Goal: Information Seeking & Learning: Learn about a topic

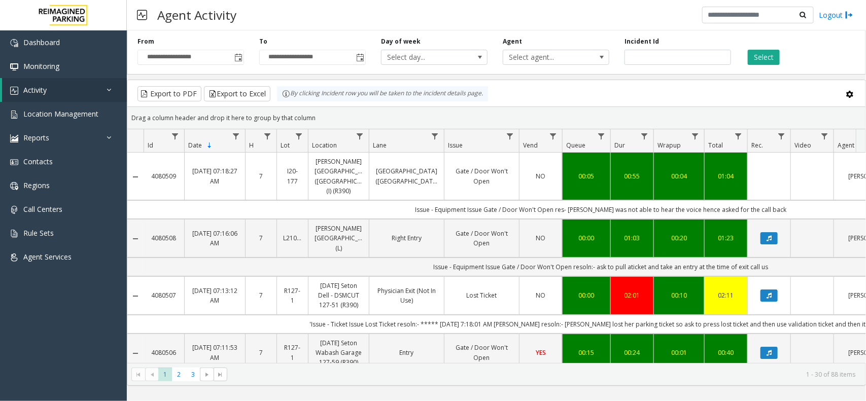
scroll to position [0, 129]
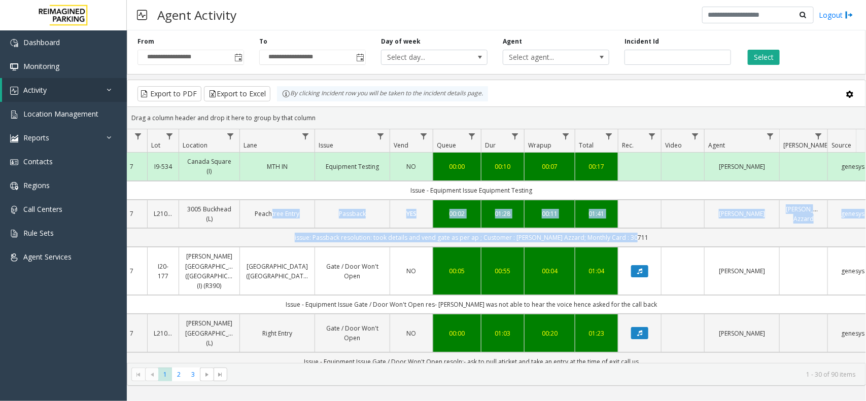
drag, startPoint x: 647, startPoint y: 233, endPoint x: 268, endPoint y: 227, distance: 378.9
click at [274, 239] on td "issue: Passback resolution: took details and vend gate as per ap ; Customer : S…" at bounding box center [471, 237] width 914 height 19
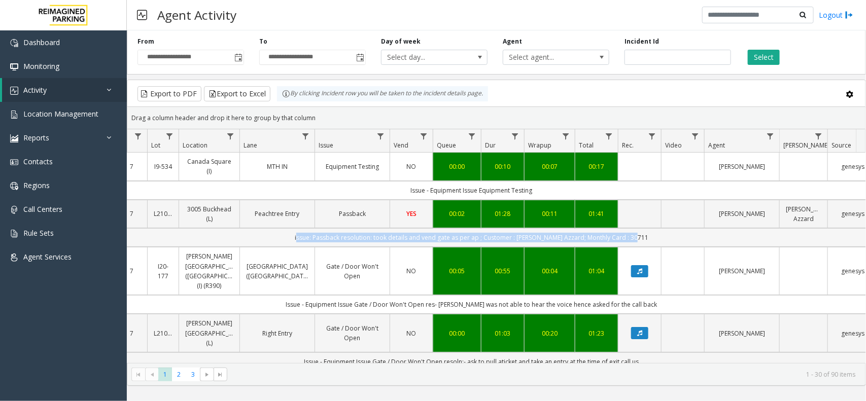
drag, startPoint x: 274, startPoint y: 239, endPoint x: 647, endPoint y: 239, distance: 372.3
click at [647, 239] on td "issue: Passback resolution: took details and vend gate as per ap ; Customer : S…" at bounding box center [471, 237] width 914 height 19
drag, startPoint x: 650, startPoint y: 237, endPoint x: 276, endPoint y: 232, distance: 373.3
click at [276, 232] on td "issue: Passback resolution: took details and vend gate as per ap ; Customer : S…" at bounding box center [471, 237] width 914 height 19
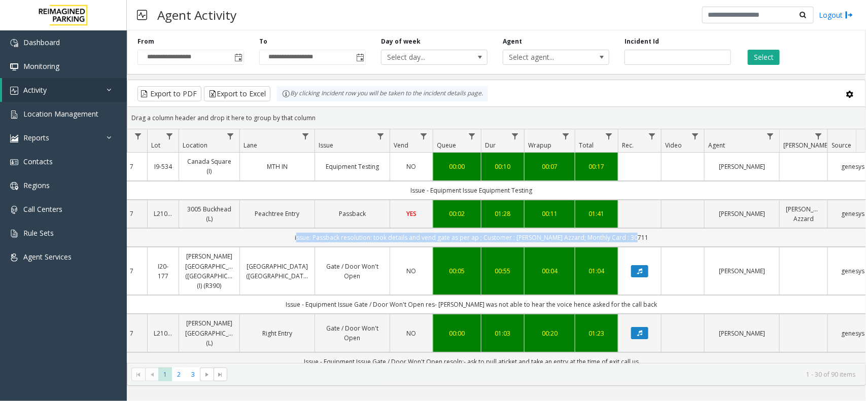
click at [289, 240] on td "issue: Passback resolution: took details and vend gate as per ap ; Customer : S…" at bounding box center [471, 237] width 914 height 19
drag, startPoint x: 329, startPoint y: 235, endPoint x: 667, endPoint y: 230, distance: 338.8
click at [667, 230] on td "issue: Passback resolution: took details and vend gate as per ap ; Customer : S…" at bounding box center [471, 237] width 914 height 19
click at [662, 236] on td "issue: Passback resolution: took details and vend gate as per ap ; Customer : S…" at bounding box center [471, 237] width 914 height 19
drag, startPoint x: 660, startPoint y: 237, endPoint x: 297, endPoint y: 242, distance: 363.2
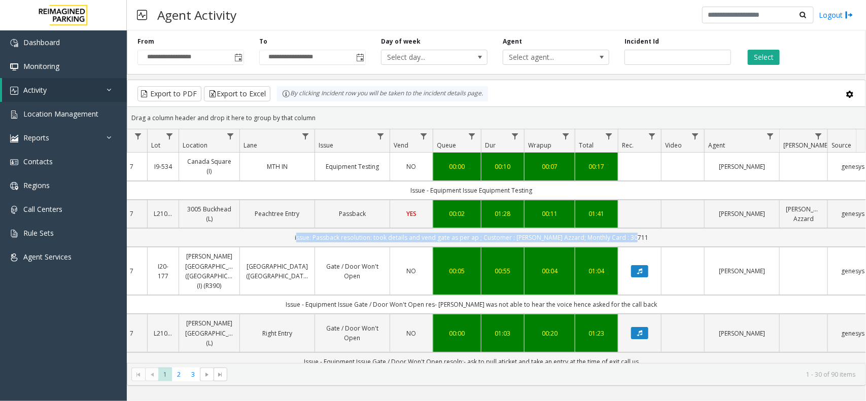
click at [298, 242] on td "issue: Passback resolution: took details and vend gate as per ap ; Customer : S…" at bounding box center [471, 237] width 914 height 19
click at [293, 237] on td "issue: Passback resolution: took details and vend gate as per ap ; Customer : S…" at bounding box center [471, 237] width 914 height 19
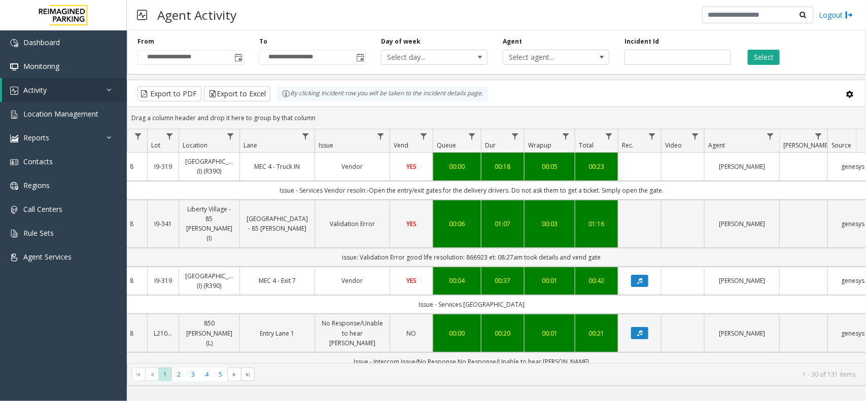
drag, startPoint x: 564, startPoint y: 250, endPoint x: 339, endPoint y: 246, distance: 225.7
click at [339, 248] on td "issue: Validation Error good life resolution: 866923 et: 08:27am took details a…" at bounding box center [471, 257] width 914 height 19
click at [331, 248] on td "issue: Validation Error good life resolution: 866923 et: 08:27am took details a…" at bounding box center [471, 257] width 914 height 19
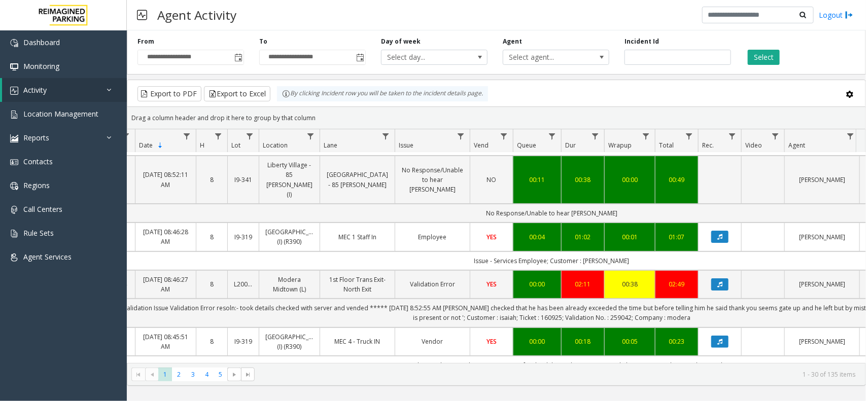
scroll to position [0, 0]
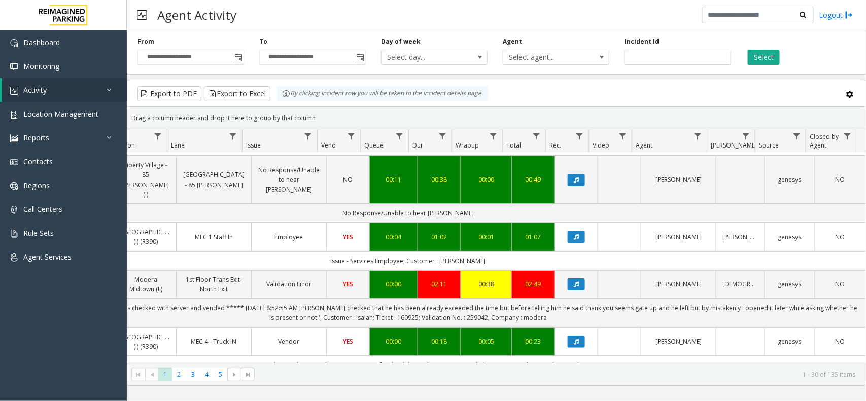
click at [615, 368] on kendo-pager "* * * * * 1 2 3 4 5 1 - 30 of 135 items" at bounding box center [496, 374] width 738 height 23
drag, startPoint x: 614, startPoint y: 368, endPoint x: 619, endPoint y: 394, distance: 26.3
click at [619, 394] on div "**********" at bounding box center [496, 215] width 739 height 371
click at [630, 328] on tr "4080551 Sep 18, 2025 08:45:51 AM 8 I9-319 Mississauga Executive Center (I) (R39…" at bounding box center [400, 342] width 931 height 28
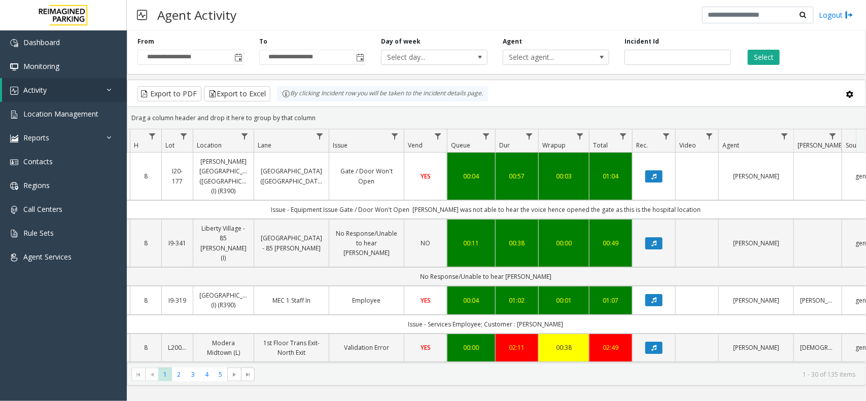
scroll to position [0, 118]
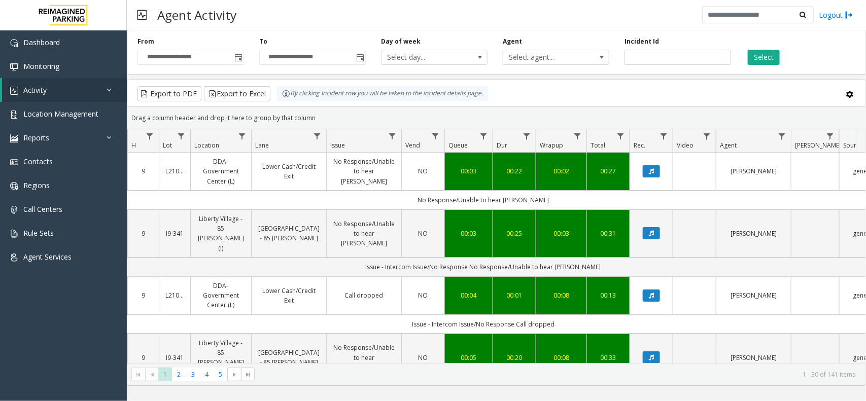
drag, startPoint x: 317, startPoint y: 117, endPoint x: 276, endPoint y: 102, distance: 43.2
click at [277, 102] on kendo-grid "Export to PDF Export to Excel By clicking Incident row you will be taken to the…" at bounding box center [496, 233] width 739 height 306
click at [333, 115] on div "Drag a column header and drop it here to group by that column" at bounding box center [496, 118] width 738 height 18
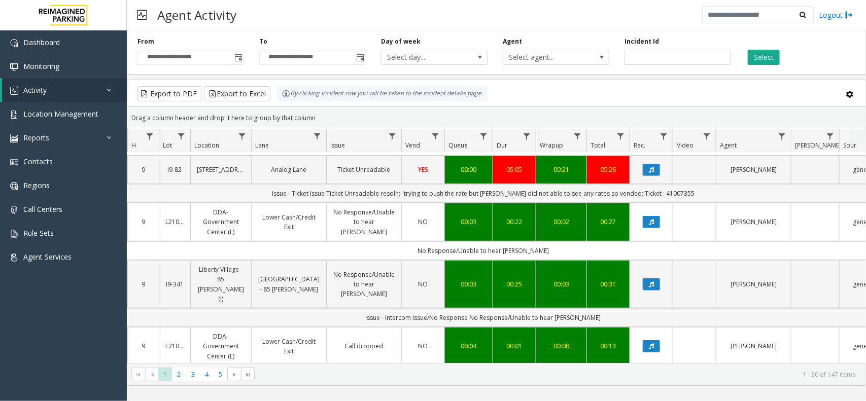
scroll to position [444, 118]
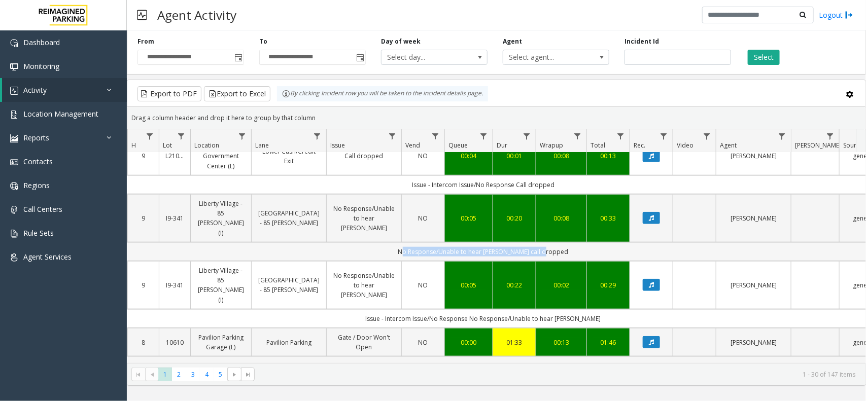
drag, startPoint x: 584, startPoint y: 222, endPoint x: 403, endPoint y: 219, distance: 180.6
click at [403, 242] on td "No Response/Unable to hear parker call dropped" at bounding box center [483, 251] width 914 height 19
click at [402, 242] on td "No Response/Unable to hear parker call dropped" at bounding box center [483, 251] width 914 height 19
drag, startPoint x: 394, startPoint y: 217, endPoint x: 650, endPoint y: 209, distance: 256.2
click at [650, 242] on td "No Response/Unable to hear parker call dropped" at bounding box center [483, 251] width 914 height 19
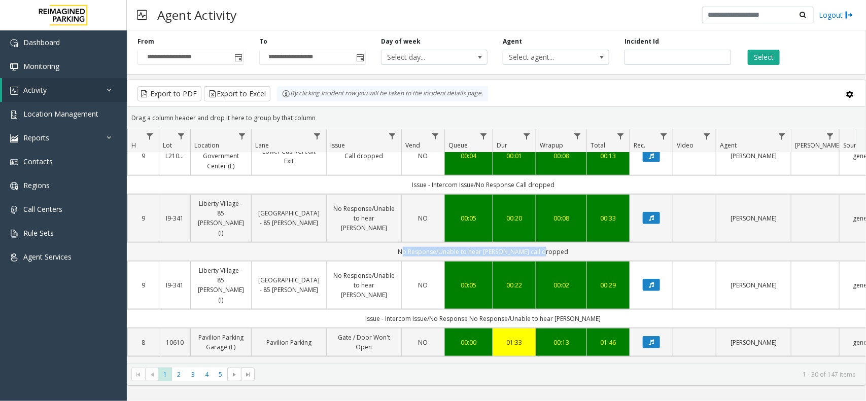
click at [613, 242] on td "No Response/Unable to hear parker call dropped" at bounding box center [483, 251] width 914 height 19
drag, startPoint x: 525, startPoint y: 208, endPoint x: 345, endPoint y: 208, distance: 179.5
click at [345, 242] on td "No Response/Unable to hear parker call dropped" at bounding box center [483, 251] width 914 height 19
click at [379, 242] on td "No Response/Unable to hear parker call dropped" at bounding box center [483, 251] width 914 height 19
drag, startPoint x: 379, startPoint y: 216, endPoint x: 562, endPoint y: 209, distance: 183.2
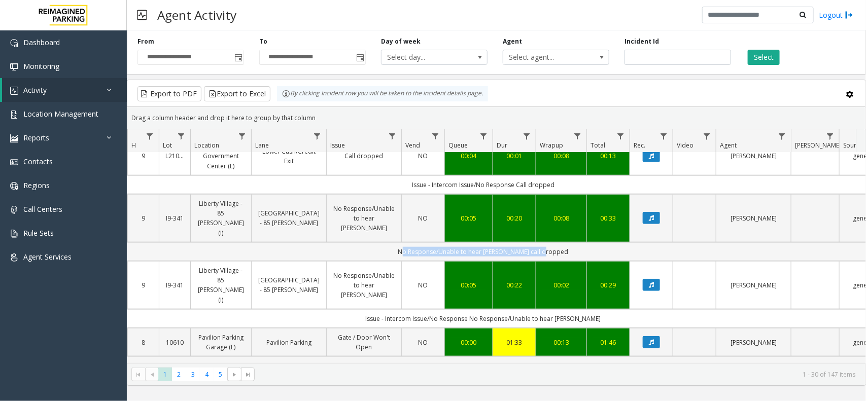
click at [562, 242] on td "No Response/Unable to hear parker call dropped" at bounding box center [483, 251] width 914 height 19
click at [571, 242] on td "No Response/Unable to hear parker call dropped" at bounding box center [483, 251] width 914 height 19
click at [582, 242] on td "No Response/Unable to hear parker call dropped" at bounding box center [483, 251] width 914 height 19
click at [587, 242] on td "No Response/Unable to hear parker call dropped" at bounding box center [483, 251] width 914 height 19
drag, startPoint x: 587, startPoint y: 216, endPoint x: 377, endPoint y: 216, distance: 210.5
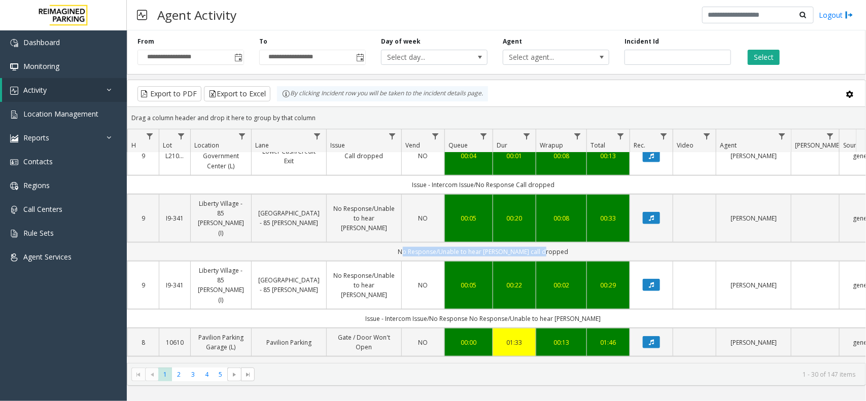
click at [377, 242] on td "No Response/Unable to hear parker call dropped" at bounding box center [483, 251] width 914 height 19
drag, startPoint x: 377, startPoint y: 216, endPoint x: 543, endPoint y: 223, distance: 166.0
click at [543, 242] on td "No Response/Unable to hear parker call dropped" at bounding box center [483, 251] width 914 height 19
click at [558, 242] on td "No Response/Unable to hear parker call dropped" at bounding box center [483, 251] width 914 height 19
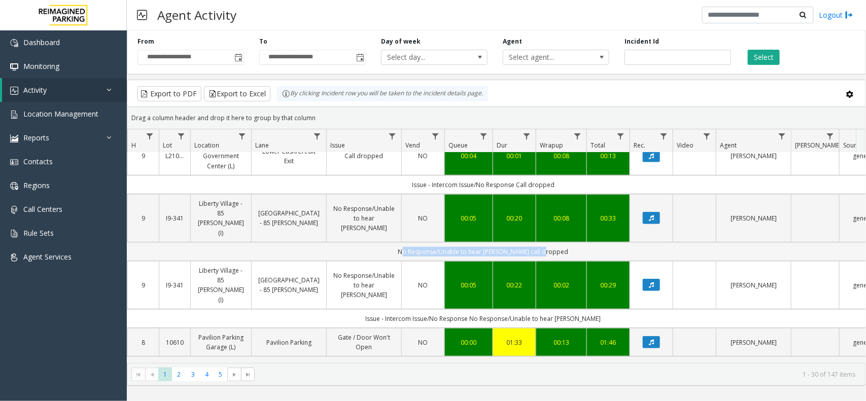
drag, startPoint x: 572, startPoint y: 218, endPoint x: 381, endPoint y: 223, distance: 190.8
click at [381, 242] on td "No Response/Unable to hear parker call dropped" at bounding box center [483, 251] width 914 height 19
drag, startPoint x: 371, startPoint y: 216, endPoint x: 562, endPoint y: 214, distance: 190.7
click at [562, 242] on td "No Response/Unable to hear parker call dropped" at bounding box center [483, 251] width 914 height 19
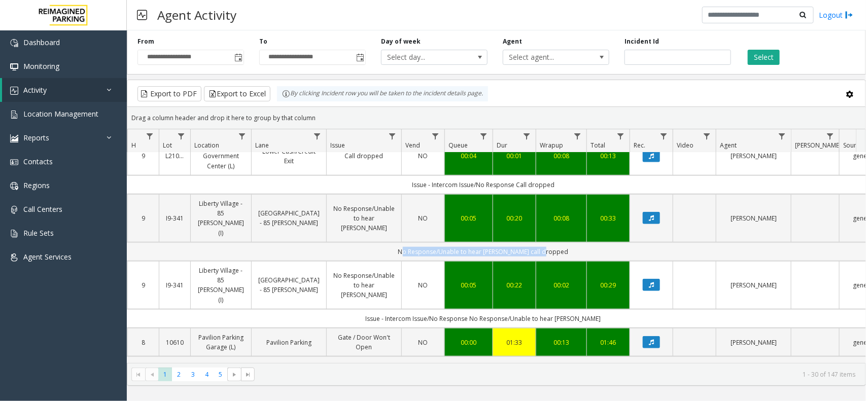
click at [566, 242] on td "No Response/Unable to hear parker call dropped" at bounding box center [483, 251] width 914 height 19
drag, startPoint x: 585, startPoint y: 220, endPoint x: 396, endPoint y: 222, distance: 188.7
click at [396, 242] on td "No Response/Unable to hear parker call dropped" at bounding box center [483, 251] width 914 height 19
drag, startPoint x: 376, startPoint y: 217, endPoint x: 574, endPoint y: 217, distance: 197.8
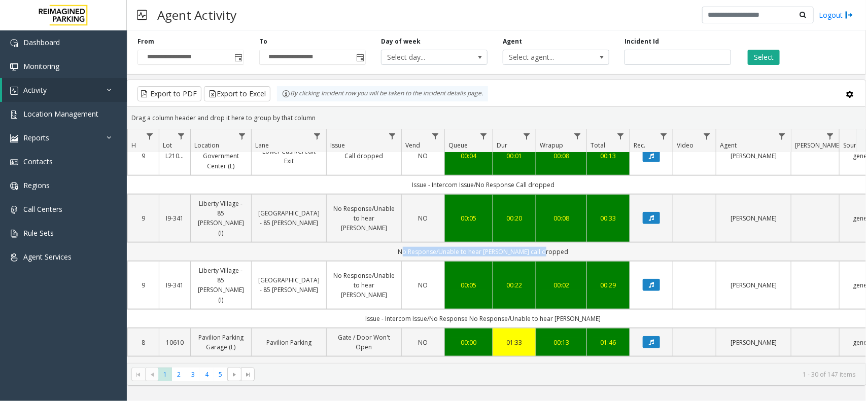
click at [574, 242] on td "No Response/Unable to hear parker call dropped" at bounding box center [483, 251] width 914 height 19
drag, startPoint x: 574, startPoint y: 217, endPoint x: 392, endPoint y: 211, distance: 182.2
click at [392, 242] on td "No Response/Unable to hear parker call dropped" at bounding box center [483, 251] width 914 height 19
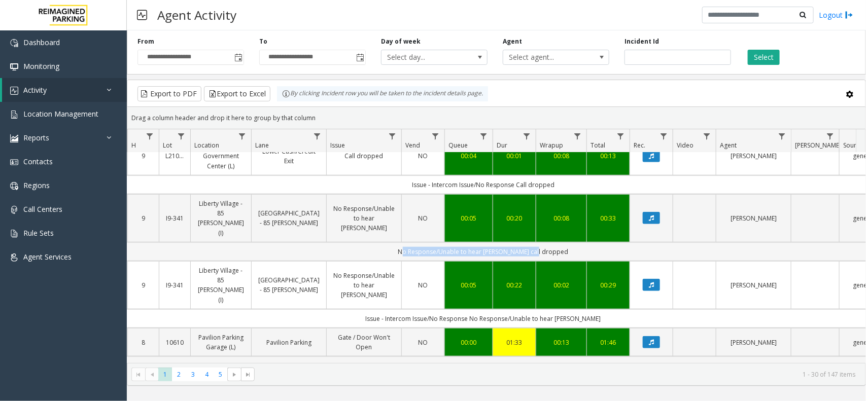
drag, startPoint x: 387, startPoint y: 214, endPoint x: 541, endPoint y: 215, distance: 154.2
click at [541, 242] on td "No Response/Unable to hear parker call dropped" at bounding box center [483, 251] width 914 height 19
click at [573, 242] on td "No Response/Unable to hear parker call dropped" at bounding box center [483, 251] width 914 height 19
drag, startPoint x: 573, startPoint y: 216, endPoint x: 383, endPoint y: 204, distance: 190.0
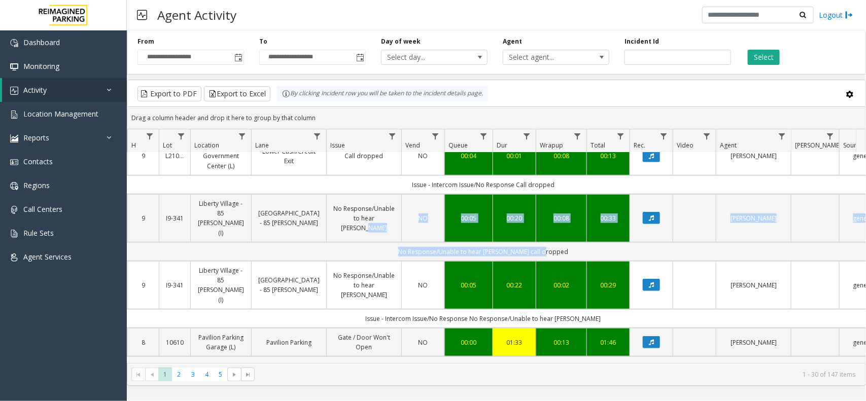
click at [389, 242] on td "No Response/Unable to hear parker call dropped" at bounding box center [483, 251] width 914 height 19
drag, startPoint x: 381, startPoint y: 217, endPoint x: 557, endPoint y: 217, distance: 176.0
click at [557, 242] on td "No Response/Unable to hear parker call dropped" at bounding box center [483, 251] width 914 height 19
click at [562, 113] on div "Drag a column header and drop it here to group by that column" at bounding box center [496, 118] width 738 height 18
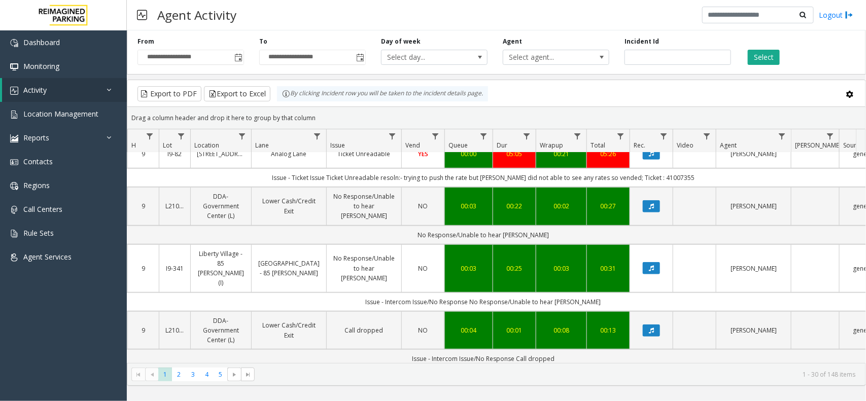
scroll to position [380, 118]
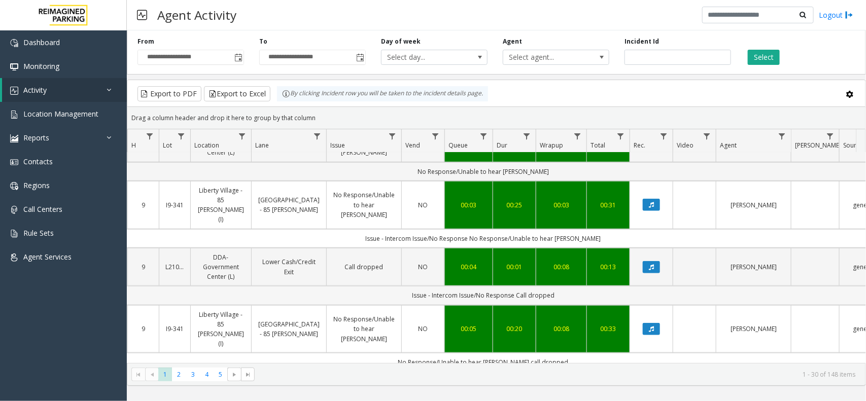
drag, startPoint x: 571, startPoint y: 278, endPoint x: 411, endPoint y: 285, distance: 160.4
click at [411, 286] on td "Issue - Intercom Issue/No Response Call dropped" at bounding box center [483, 295] width 914 height 19
click at [400, 286] on td "Issue - Intercom Issue/No Response Call dropped" at bounding box center [483, 295] width 914 height 19
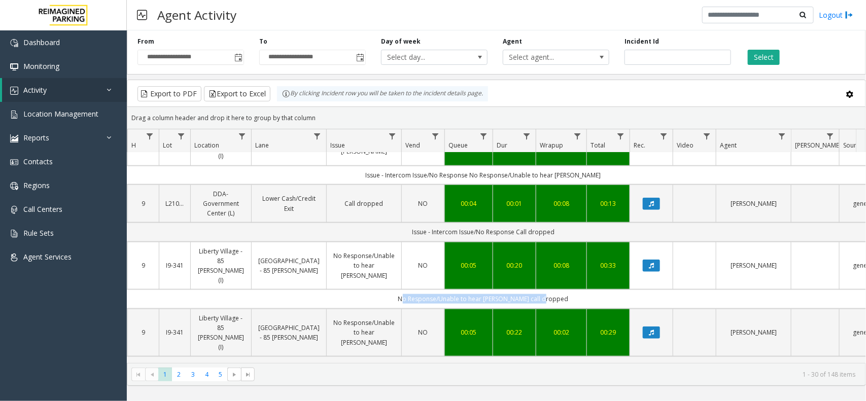
drag, startPoint x: 407, startPoint y: 264, endPoint x: 586, endPoint y: 262, distance: 179.6
click at [586, 290] on td "No Response/Unable to hear parker call dropped" at bounding box center [483, 299] width 914 height 19
click at [575, 290] on td "No Response/Unable to hear parker call dropped" at bounding box center [483, 299] width 914 height 19
drag, startPoint x: 571, startPoint y: 270, endPoint x: 396, endPoint y: 272, distance: 175.5
click at [396, 290] on td "No Response/Unable to hear parker call dropped" at bounding box center [483, 299] width 914 height 19
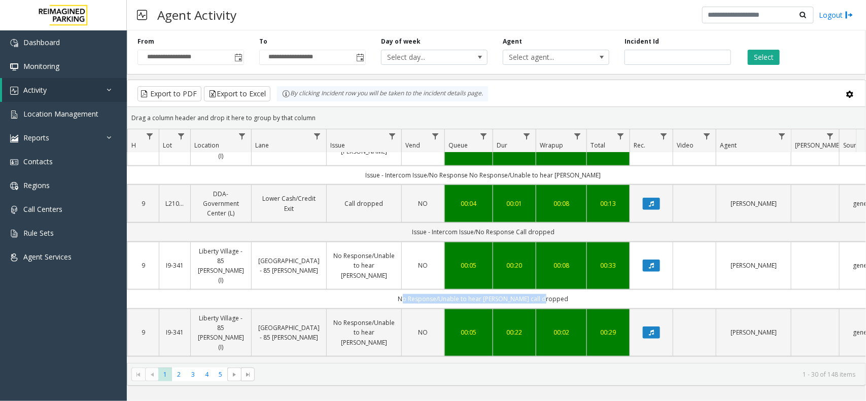
click at [396, 290] on td "No Response/Unable to hear parker call dropped" at bounding box center [483, 299] width 914 height 19
drag, startPoint x: 396, startPoint y: 269, endPoint x: 564, endPoint y: 265, distance: 168.9
click at [564, 290] on td "No Response/Unable to hear parker call dropped" at bounding box center [483, 299] width 914 height 19
drag, startPoint x: 564, startPoint y: 265, endPoint x: 414, endPoint y: 263, distance: 150.1
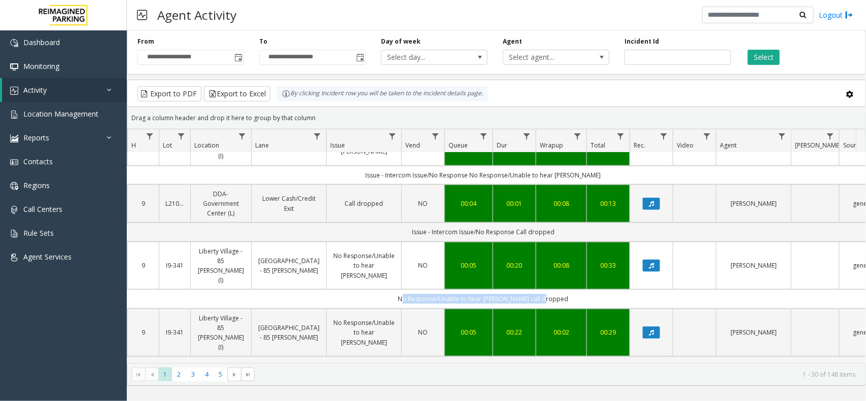
click at [414, 290] on td "No Response/Unable to hear parker call dropped" at bounding box center [483, 299] width 914 height 19
click at [410, 290] on td "No Response/Unable to hear parker call dropped" at bounding box center [483, 299] width 914 height 19
drag, startPoint x: 404, startPoint y: 264, endPoint x: 577, endPoint y: 270, distance: 173.0
click at [577, 290] on td "No Response/Unable to hear parker call dropped" at bounding box center [483, 299] width 914 height 19
click at [567, 290] on td "No Response/Unable to hear parker call dropped" at bounding box center [483, 299] width 914 height 19
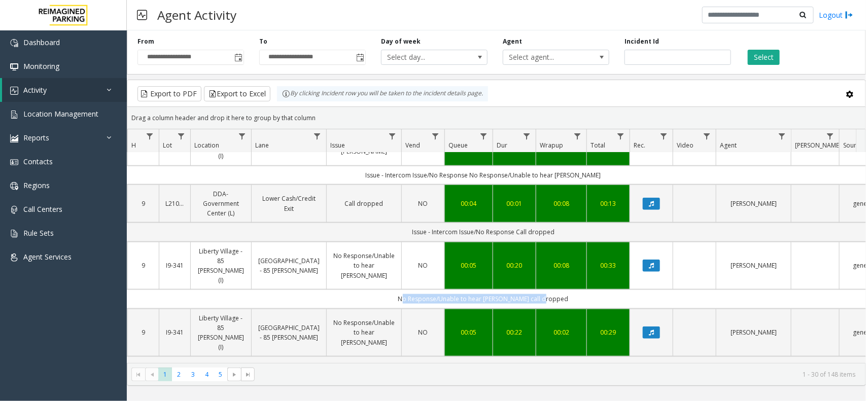
drag, startPoint x: 567, startPoint y: 264, endPoint x: 396, endPoint y: 260, distance: 170.5
click at [396, 290] on td "No Response/Unable to hear parker call dropped" at bounding box center [483, 299] width 914 height 19
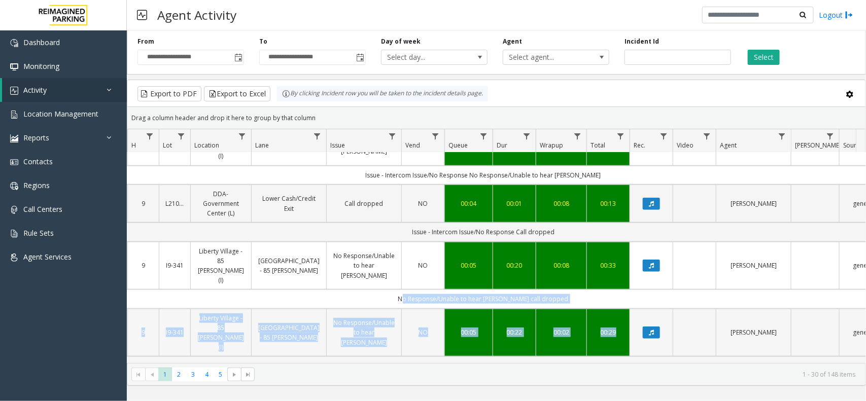
drag, startPoint x: 396, startPoint y: 260, endPoint x: 613, endPoint y: 276, distance: 217.2
click at [570, 290] on td "No Response/Unable to hear parker call dropped" at bounding box center [483, 299] width 914 height 19
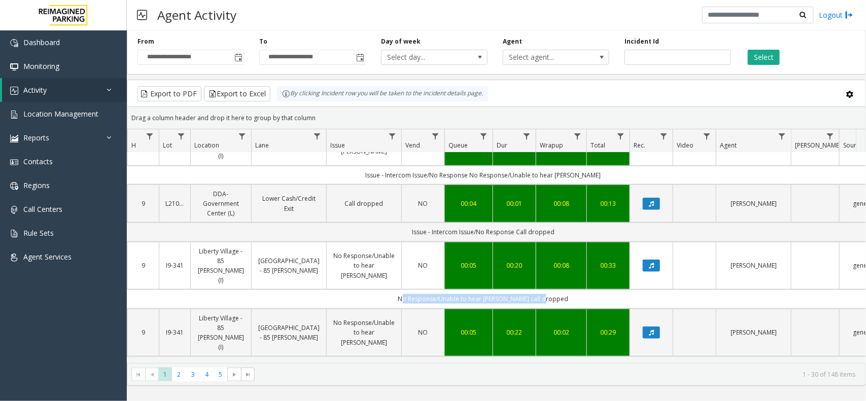
drag, startPoint x: 570, startPoint y: 264, endPoint x: 334, endPoint y: 261, distance: 235.9
click at [334, 290] on td "No Response/Unable to hear parker call dropped" at bounding box center [483, 299] width 914 height 19
click at [380, 290] on td "No Response/Unable to hear parker call dropped" at bounding box center [483, 299] width 914 height 19
drag, startPoint x: 380, startPoint y: 267, endPoint x: 605, endPoint y: 260, distance: 224.3
click at [605, 290] on td "No Response/Unable to hear parker call dropped" at bounding box center [483, 299] width 914 height 19
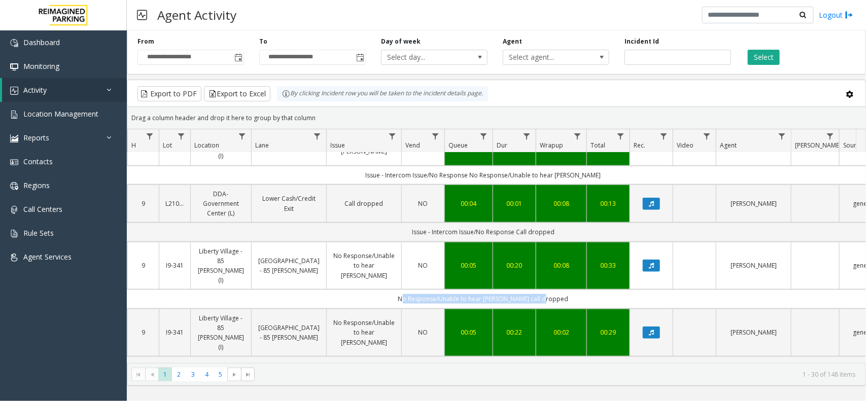
click at [605, 290] on td "No Response/Unable to hear parker call dropped" at bounding box center [483, 299] width 914 height 19
drag, startPoint x: 597, startPoint y: 264, endPoint x: 371, endPoint y: 251, distance: 226.6
click at [391, 290] on td "No Response/Unable to hear parker call dropped" at bounding box center [483, 299] width 914 height 19
click at [653, 260] on button "Data table" at bounding box center [651, 266] width 17 height 12
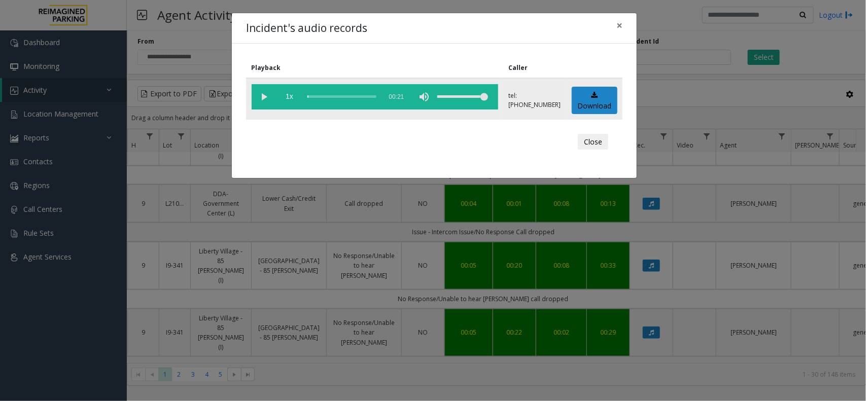
click at [263, 93] on vg-play-pause at bounding box center [264, 96] width 25 height 25
click at [698, 37] on div "Incident's audio records × Playback Caller 1x 00:21 tel:64790190014165373017 Do…" at bounding box center [433, 200] width 866 height 401
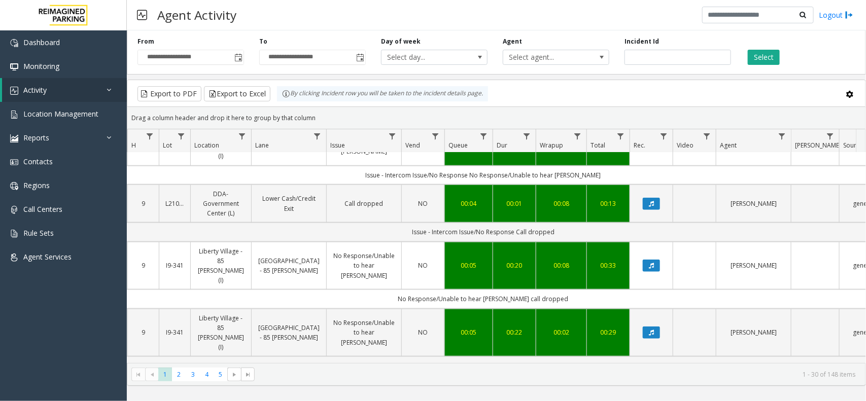
click at [542, 101] on div "Export to PDF Export to Excel By clicking Incident row you will be taken to the…" at bounding box center [496, 93] width 721 height 15
drag, startPoint x: 318, startPoint y: 117, endPoint x: 278, endPoint y: 99, distance: 44.0
click at [278, 99] on kendo-grid "Export to PDF Export to Excel By clicking Incident row you will be taken to the…" at bounding box center [496, 233] width 739 height 306
click at [321, 125] on div "Drag a column header and drop it here to group by that column" at bounding box center [496, 118] width 738 height 18
drag, startPoint x: 292, startPoint y: 107, endPoint x: 272, endPoint y: 101, distance: 20.6
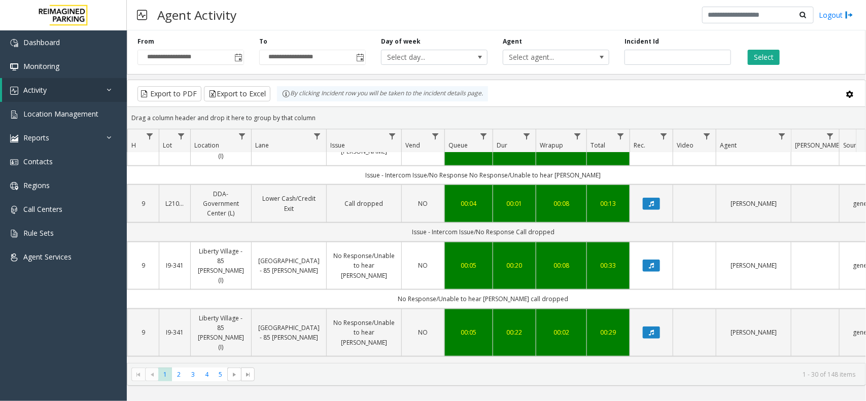
click at [272, 101] on kendo-grid "Export to PDF Export to Excel By clicking Incident row you will be taken to the…" at bounding box center [496, 233] width 739 height 306
click at [328, 113] on div "Drag a column header and drop it here to group by that column" at bounding box center [496, 118] width 738 height 18
drag, startPoint x: 326, startPoint y: 116, endPoint x: 273, endPoint y: 91, distance: 58.6
click at [273, 91] on kendo-grid "Export to PDF Export to Excel By clicking Incident row you will be taken to the…" at bounding box center [496, 233] width 739 height 306
click at [308, 115] on div "Drag a column header and drop it here to group by that column" at bounding box center [496, 118] width 738 height 18
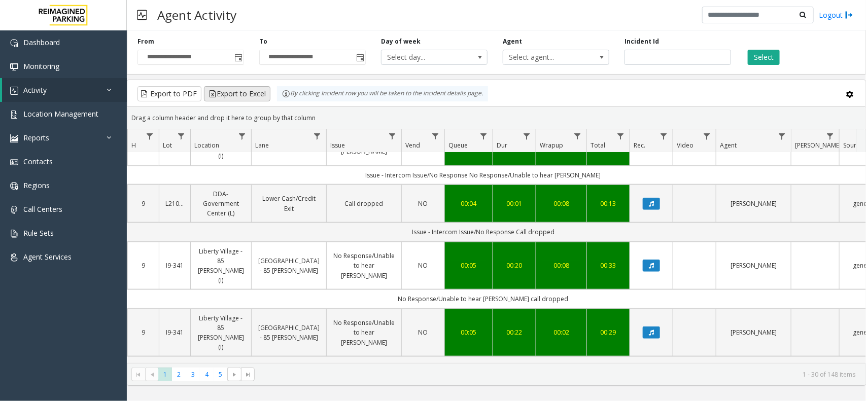
drag, startPoint x: 324, startPoint y: 116, endPoint x: 265, endPoint y: 87, distance: 65.6
click at [265, 87] on kendo-grid "Export to PDF Export to Excel By clicking Incident row you will be taken to the…" at bounding box center [496, 233] width 739 height 306
click at [315, 118] on div "Drag a column header and drop it here to group by that column" at bounding box center [496, 118] width 738 height 18
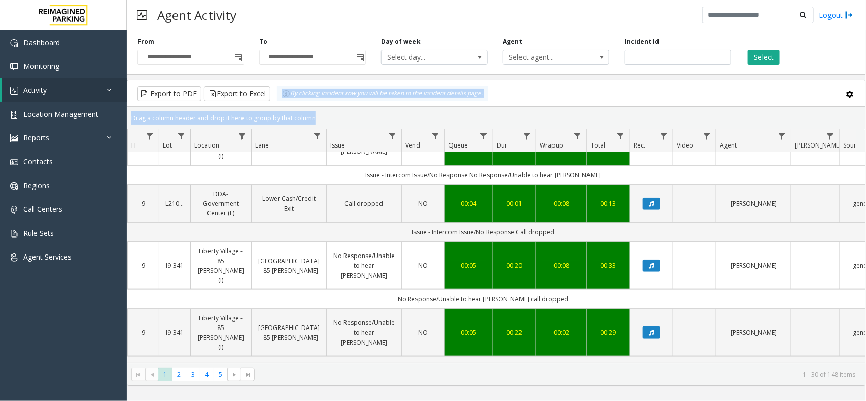
drag, startPoint x: 315, startPoint y: 118, endPoint x: 275, endPoint y: 95, distance: 46.6
click at [275, 95] on kendo-grid "Export to PDF Export to Excel By clicking Incident row you will be taken to the…" at bounding box center [496, 233] width 739 height 306
click at [321, 118] on div "Drag a column header and drop it here to group by that column" at bounding box center [496, 118] width 738 height 18
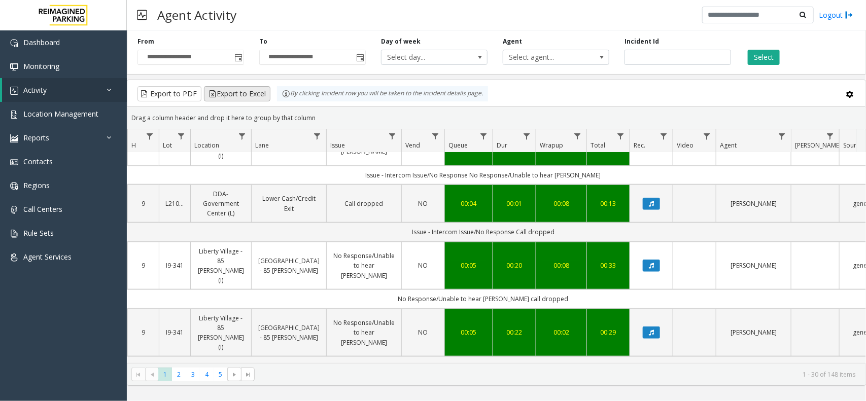
drag, startPoint x: 320, startPoint y: 117, endPoint x: 244, endPoint y: 94, distance: 78.9
click at [259, 96] on kendo-grid "Export to PDF Export to Excel By clicking Incident row you will be taken to the…" at bounding box center [496, 233] width 739 height 306
click at [320, 120] on div "Drag a column header and drop it here to group by that column" at bounding box center [496, 118] width 738 height 18
drag, startPoint x: 320, startPoint y: 120, endPoint x: 260, endPoint y: 98, distance: 63.7
click at [260, 98] on kendo-grid "Export to PDF Export to Excel By clicking Incident row you will be taken to the…" at bounding box center [496, 233] width 739 height 306
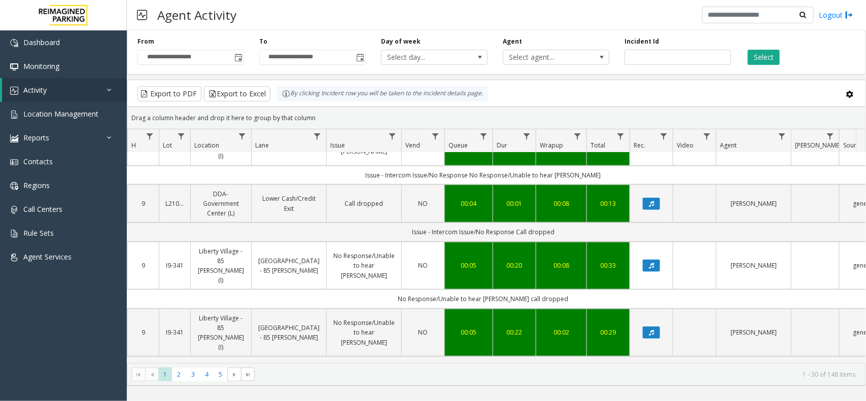
click at [320, 108] on kendo-grid-group-panel "Drag a column header and drop it here to group by that column" at bounding box center [496, 118] width 738 height 22
drag, startPoint x: 315, startPoint y: 117, endPoint x: 286, endPoint y: 107, distance: 31.1
click at [286, 107] on kendo-grid "Export to PDF Export to Excel By clicking Incident row you will be taken to the…" at bounding box center [496, 233] width 739 height 306
click at [317, 116] on div "Drag a column header and drop it here to group by that column" at bounding box center [496, 118] width 738 height 18
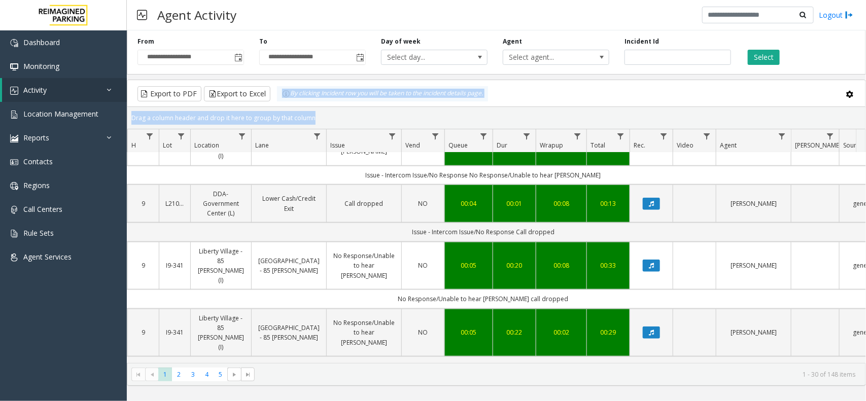
drag, startPoint x: 317, startPoint y: 116, endPoint x: 274, endPoint y: 100, distance: 46.4
click at [274, 100] on kendo-grid "Export to PDF Export to Excel By clicking Incident row you will be taken to the…" at bounding box center [496, 233] width 739 height 306
click at [306, 113] on div "Drag a column header and drop it here to group by that column" at bounding box center [496, 118] width 738 height 18
drag, startPoint x: 316, startPoint y: 115, endPoint x: 274, endPoint y: 98, distance: 45.5
click at [274, 98] on kendo-grid "Export to PDF Export to Excel By clicking Incident row you will be taken to the…" at bounding box center [496, 233] width 739 height 306
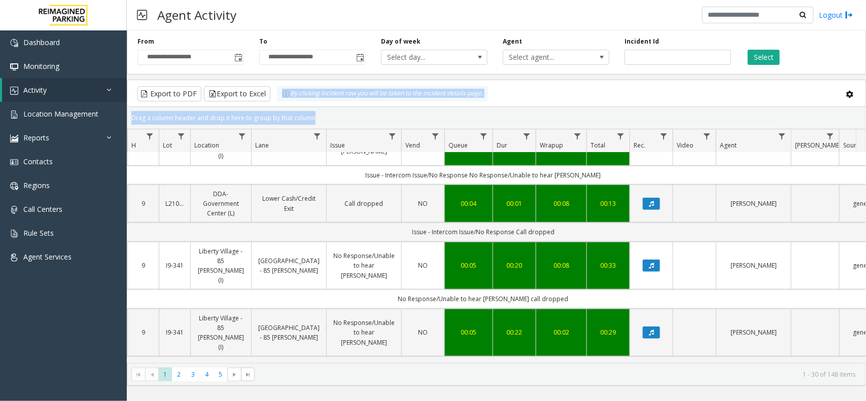
drag, startPoint x: 328, startPoint y: 112, endPoint x: 320, endPoint y: 117, distance: 10.0
click at [328, 112] on div "Drag a column header and drop it here to group by that column" at bounding box center [496, 118] width 738 height 18
click at [319, 117] on div "Drag a column header and drop it here to group by that column" at bounding box center [496, 118] width 738 height 18
drag, startPoint x: 317, startPoint y: 117, endPoint x: 275, endPoint y: 99, distance: 45.5
click at [275, 99] on kendo-grid "Export to PDF Export to Excel By clicking Incident row you will be taken to the…" at bounding box center [496, 233] width 739 height 306
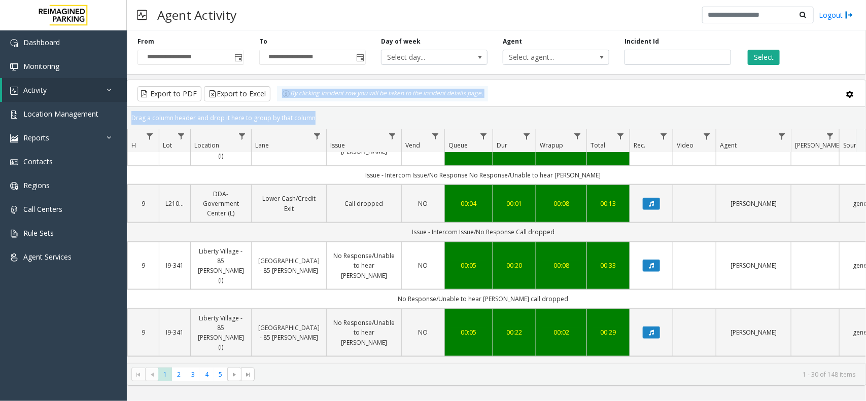
click at [315, 116] on div "Drag a column header and drop it here to group by that column" at bounding box center [496, 118] width 738 height 18
drag, startPoint x: 315, startPoint y: 116, endPoint x: 279, endPoint y: 102, distance: 38.3
click at [279, 102] on kendo-grid "Export to PDF Export to Excel By clicking Incident row you will be taken to the…" at bounding box center [496, 233] width 739 height 306
click at [319, 118] on div "Drag a column header and drop it here to group by that column" at bounding box center [496, 118] width 738 height 18
drag, startPoint x: 319, startPoint y: 118, endPoint x: 289, endPoint y: 102, distance: 33.4
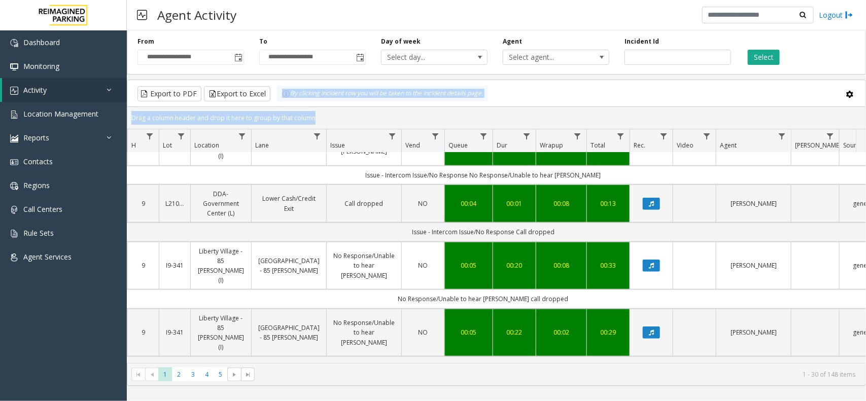
click at [289, 102] on kendo-grid "Export to PDF Export to Excel By clicking Incident row you will be taken to the…" at bounding box center [496, 233] width 739 height 306
click at [336, 122] on div "Drag a column header and drop it here to group by that column" at bounding box center [496, 118] width 738 height 18
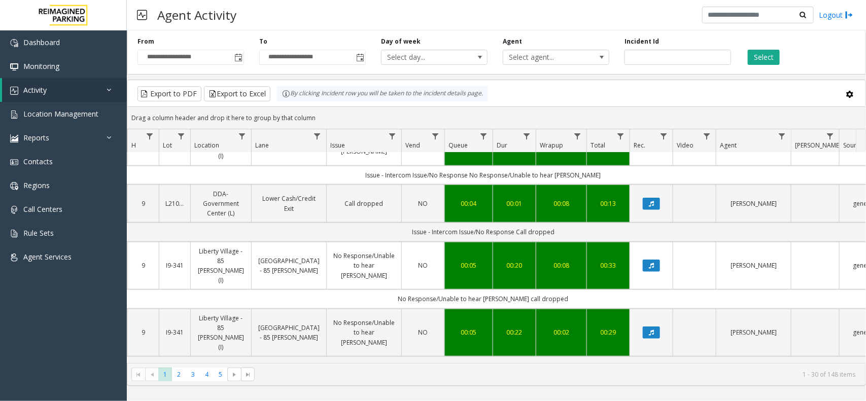
click at [561, 101] on div "Export to PDF Export to Excel By clicking Incident row you will be taken to the…" at bounding box center [496, 93] width 721 height 15
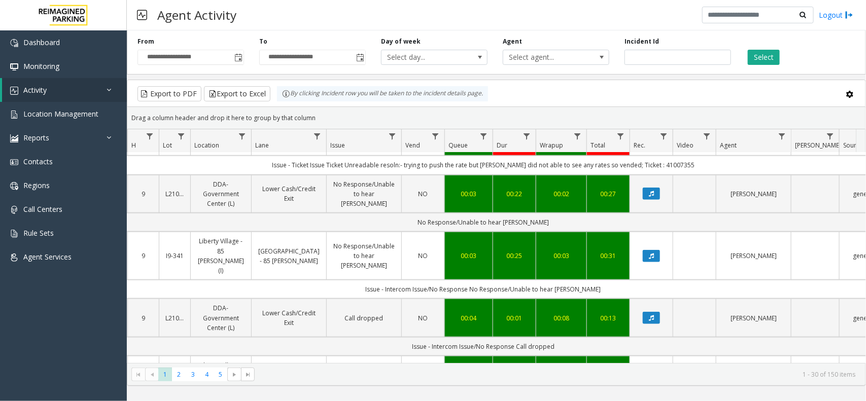
click at [612, 112] on div "Drag a column header and drop it here to group by that column" at bounding box center [496, 118] width 738 height 18
click at [662, 189] on link "Data table" at bounding box center [651, 194] width 30 height 12
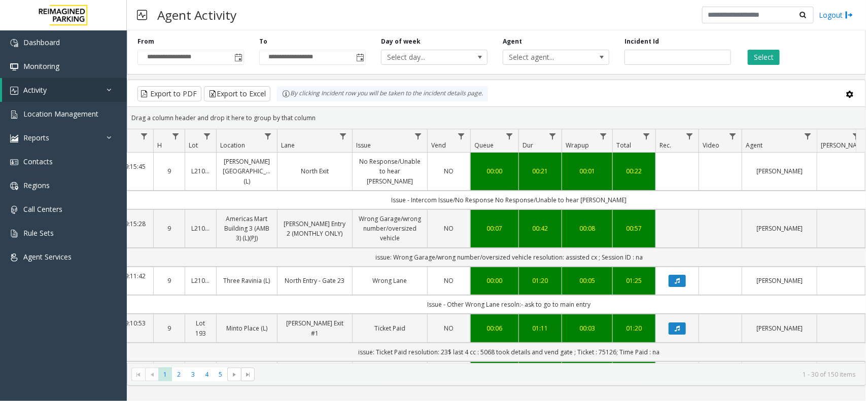
scroll to position [0, 118]
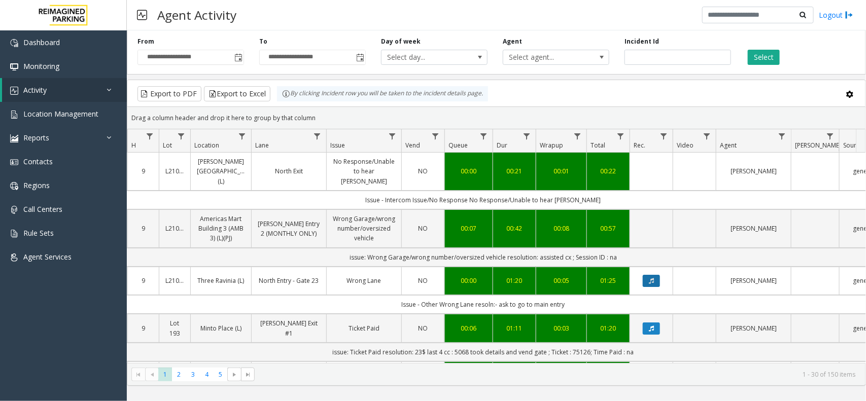
click at [655, 276] on button "Data table" at bounding box center [651, 281] width 17 height 12
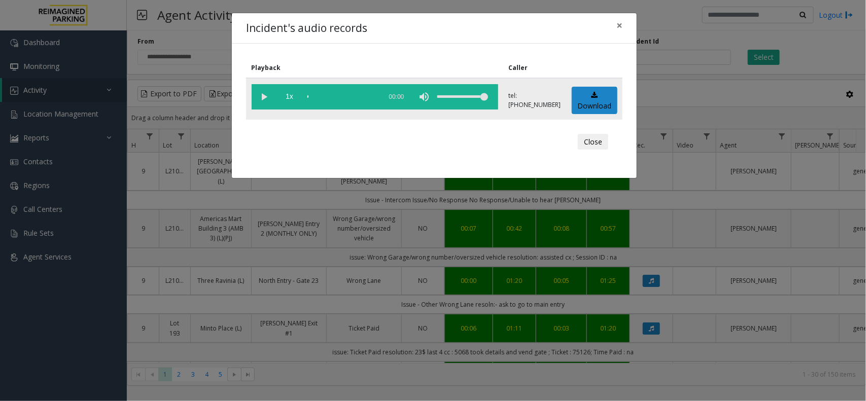
click at [260, 95] on vg-play-pause at bounding box center [264, 96] width 25 height 25
click at [328, 95] on div "scrub bar" at bounding box center [341, 96] width 69 height 25
click at [346, 95] on div "scrub bar" at bounding box center [341, 96] width 69 height 25
click at [265, 96] on vg-play-pause at bounding box center [264, 96] width 25 height 25
click at [612, 28] on button "×" at bounding box center [619, 25] width 20 height 25
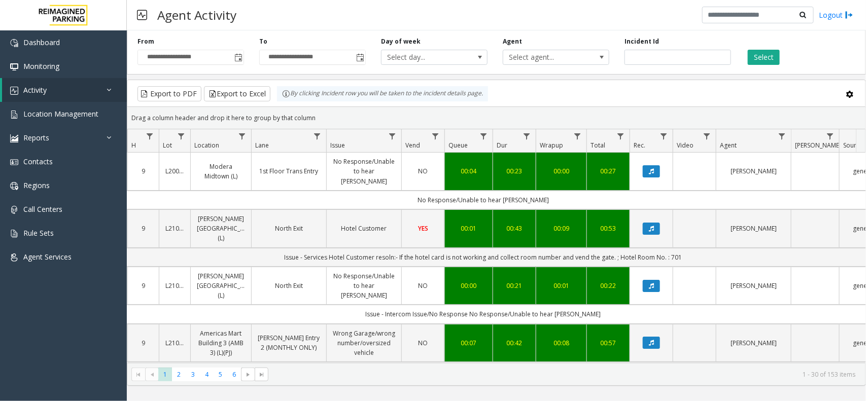
drag, startPoint x: 559, startPoint y: 113, endPoint x: 568, endPoint y: 113, distance: 8.6
click at [559, 113] on div "Drag a column header and drop it here to group by that column" at bounding box center [496, 118] width 738 height 18
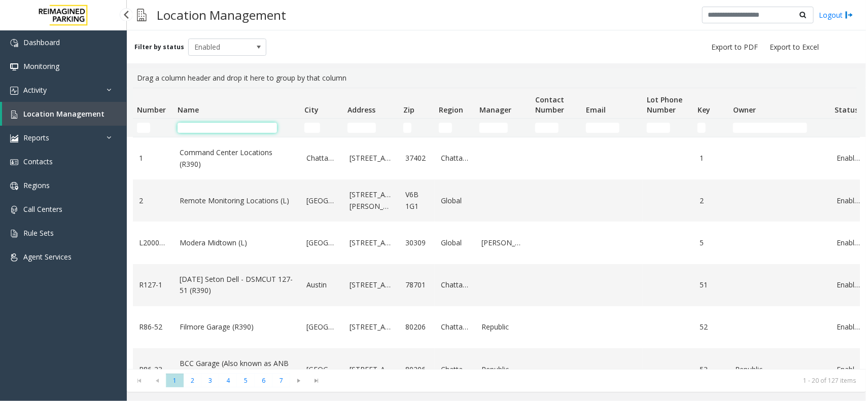
click at [191, 127] on input "Name Filter" at bounding box center [227, 128] width 99 height 10
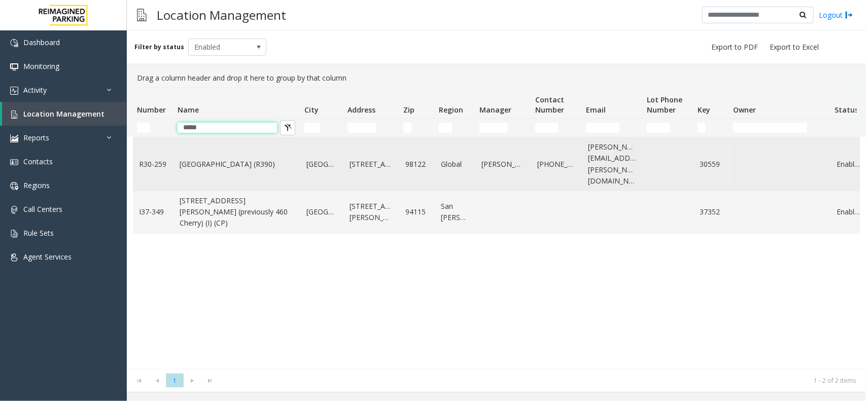
type input "*****"
click at [225, 161] on link "Cherry Hill (R390)" at bounding box center [237, 164] width 115 height 11
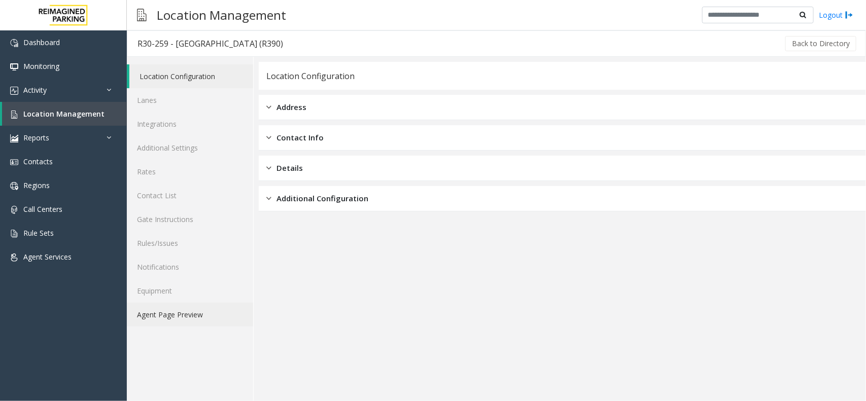
click at [197, 304] on link "Agent Page Preview" at bounding box center [190, 315] width 126 height 24
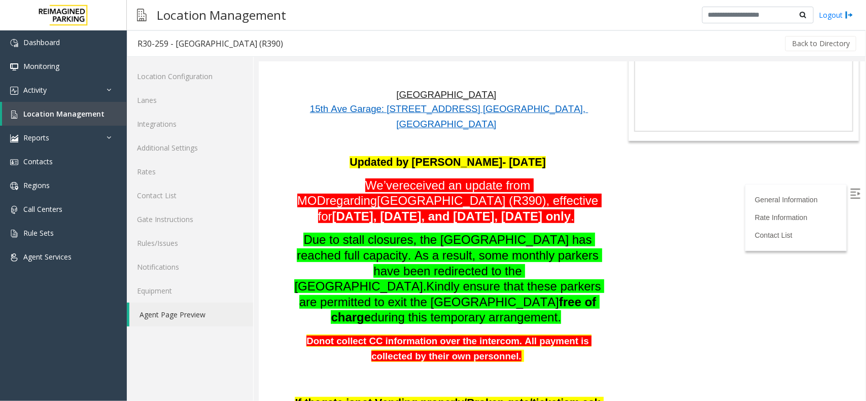
scroll to position [127, 0]
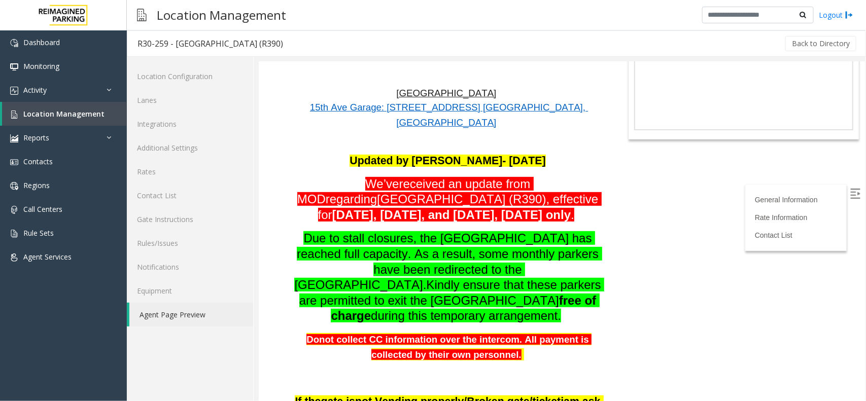
click at [365, 177] on span "We’ve" at bounding box center [382, 184] width 34 height 14
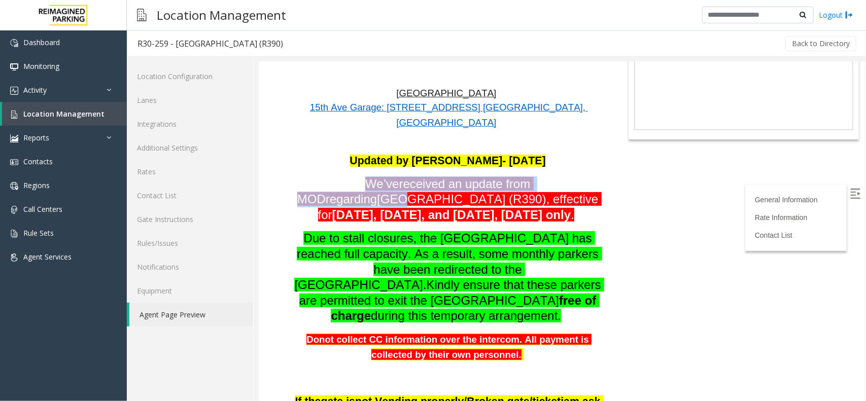
drag, startPoint x: 287, startPoint y: 128, endPoint x: 581, endPoint y: 133, distance: 293.7
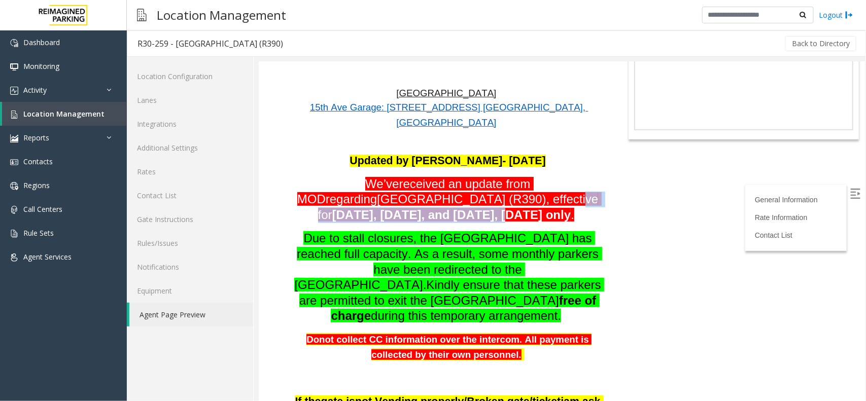
drag, startPoint x: 365, startPoint y: 162, endPoint x: 421, endPoint y: 152, distance: 57.2
click at [421, 176] on p "We’ve received an update from MOD regarding Cherry Hill (R390), effective for t…" at bounding box center [447, 199] width 314 height 47
click at [449, 207] on span "today, 11th September, and tomorrow, 12th September only" at bounding box center [451, 214] width 239 height 14
drag, startPoint x: 467, startPoint y: 152, endPoint x: 604, endPoint y: 157, distance: 136.5
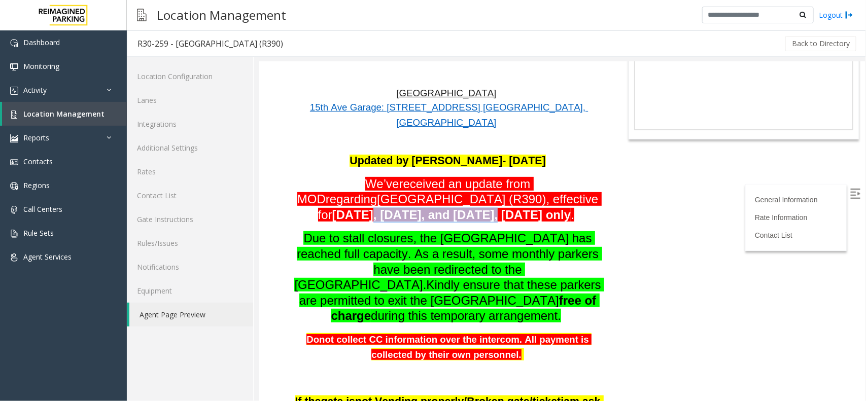
drag, startPoint x: 358, startPoint y: 168, endPoint x: 531, endPoint y: 166, distance: 173.0
click at [520, 207] on span "today, 11th September, and tomorrow, 12th September only" at bounding box center [451, 214] width 239 height 14
click at [570, 207] on span "." at bounding box center [572, 214] width 4 height 14
drag, startPoint x: 542, startPoint y: 173, endPoint x: 329, endPoint y: 144, distance: 215.0
click at [393, 176] on p "We’ve received an update from MOD regarding Cherry Hill (R390), effective for t…" at bounding box center [447, 199] width 314 height 47
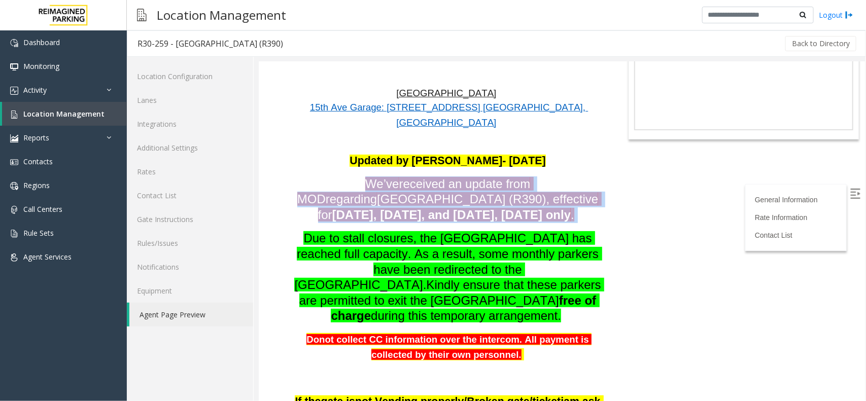
drag, startPoint x: 294, startPoint y: 126, endPoint x: 548, endPoint y: 169, distance: 257.3
click at [548, 169] on div "Updated by Kunal Singh- 11nd September 2025 We’ve received an update from MOD r…" at bounding box center [447, 269] width 314 height 232
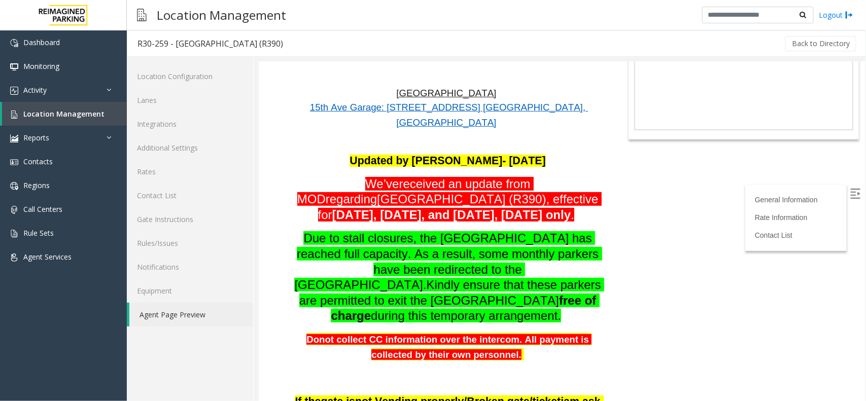
click at [536, 177] on div "Updated by Kunal Singh- 11nd September 2025 We’ve received an update from MOD r…" at bounding box center [447, 269] width 314 height 232
click at [539, 174] on div "Updated by Kunal Singh- 11nd September 2025 We’ve received an update from MOD r…" at bounding box center [447, 269] width 314 height 232
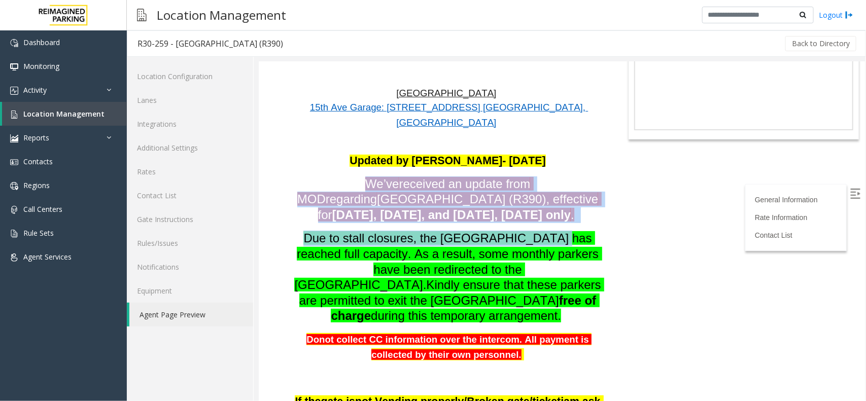
drag, startPoint x: 539, startPoint y: 174, endPoint x: 312, endPoint y: 132, distance: 230.6
click at [312, 153] on div "Updated by Kunal Singh- 11nd September 2025 We’ve received an update from MOD r…" at bounding box center [447, 269] width 314 height 232
click at [293, 176] on p "We’ve received an update from MOD regarding Cherry Hill (R390), effective for t…" at bounding box center [447, 199] width 314 height 47
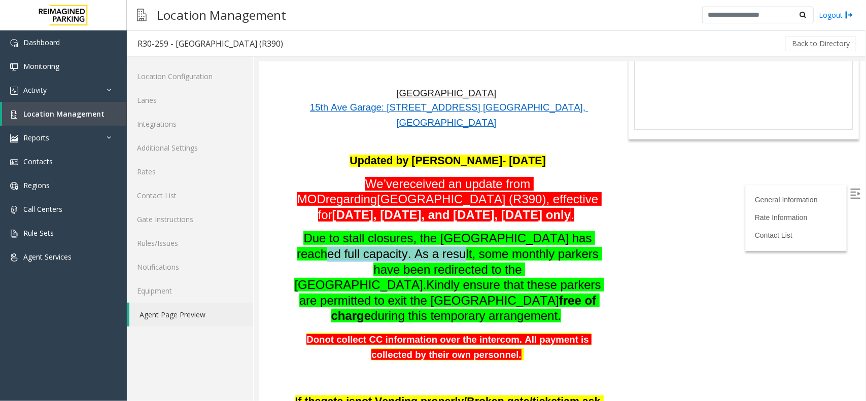
drag, startPoint x: 315, startPoint y: 202, endPoint x: 452, endPoint y: 210, distance: 137.2
click at [452, 231] on span "Due to stall closures, the 15th Avenue Garage has reached full capacity. As a r…" at bounding box center [447, 261] width 307 height 60
click at [444, 230] on p "Due to stall closures, the 15th Avenue Garage has reached full capacity. As a r…" at bounding box center [447, 276] width 314 height 93
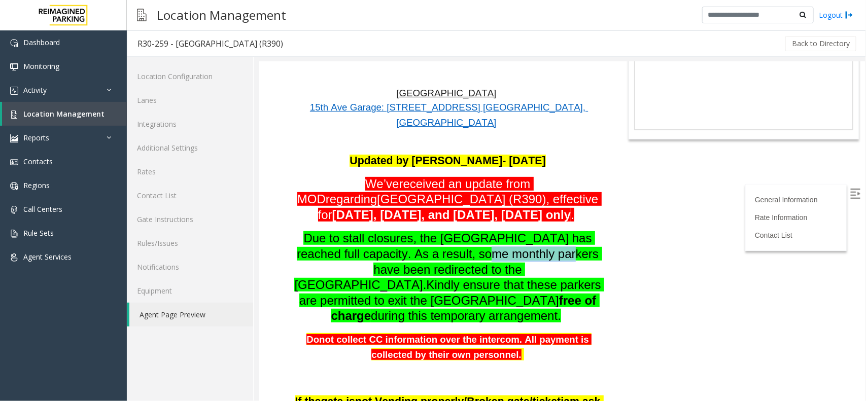
drag, startPoint x: 481, startPoint y: 210, endPoint x: 567, endPoint y: 212, distance: 85.2
click at [567, 230] on p "Due to stall closures, the 15th Avenue Garage has reached full capacity. As a r…" at bounding box center [447, 276] width 314 height 93
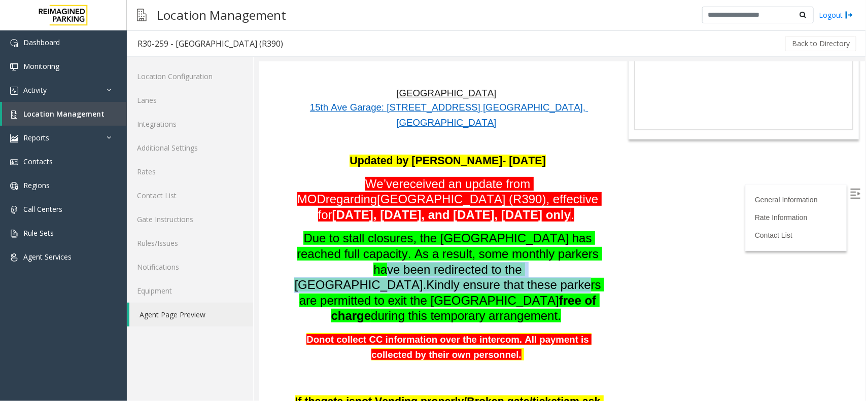
drag, startPoint x: 300, startPoint y: 216, endPoint x: 423, endPoint y: 236, distance: 124.9
click at [423, 236] on span "Due to stall closures, the 15th Avenue Garage has reached full capacity. As a r…" at bounding box center [449, 269] width 310 height 76
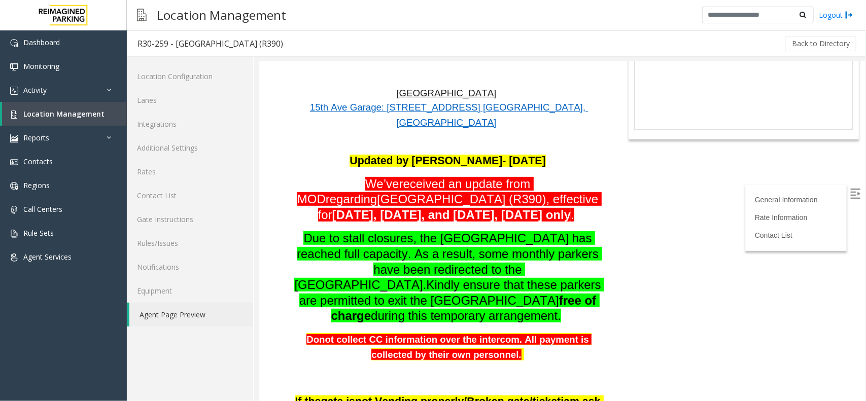
click at [454, 277] on span "Kindly ensure that these parkers are permitted to exit the 16th Avenue Garage" at bounding box center [451, 291] width 305 height 29
drag, startPoint x: 542, startPoint y: 223, endPoint x: 594, endPoint y: 222, distance: 52.2
click at [594, 231] on span "Due to stall closures, the 15th Avenue Garage has reached full capacity. As a r…" at bounding box center [449, 269] width 310 height 76
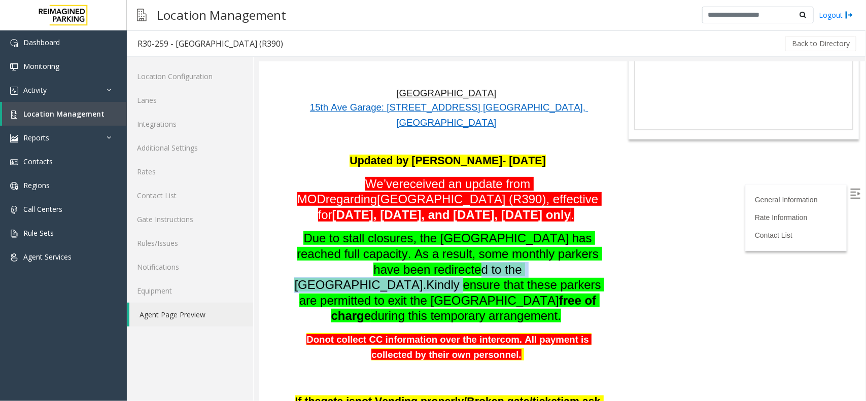
drag, startPoint x: 298, startPoint y: 235, endPoint x: 395, endPoint y: 222, distance: 98.3
click at [395, 231] on span "Due to stall closures, the 15th Avenue Garage has reached full capacity. As a r…" at bounding box center [449, 269] width 310 height 76
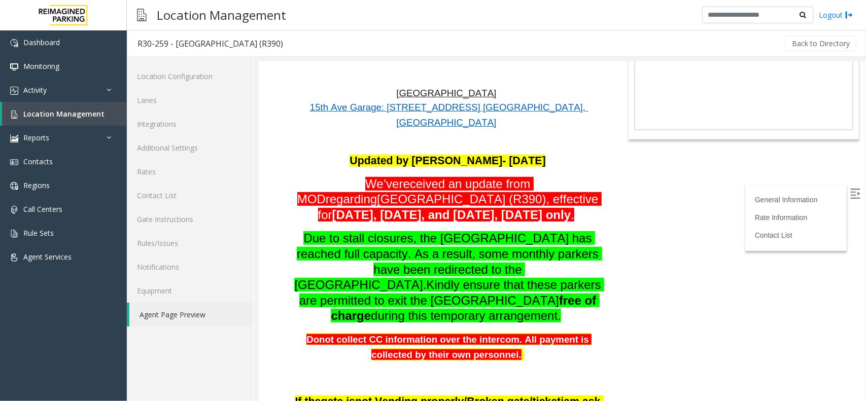
click at [320, 277] on span "Kindly ensure that these parkers are permitted to exit the 16th Avenue Garage" at bounding box center [451, 291] width 305 height 29
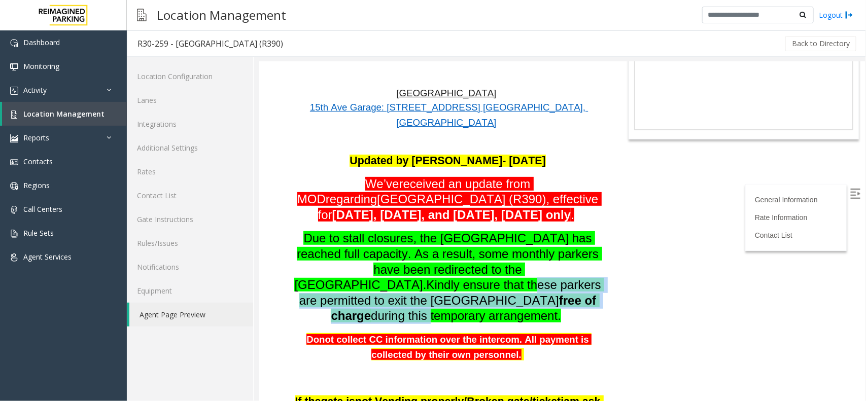
drag, startPoint x: 371, startPoint y: 234, endPoint x: 535, endPoint y: 250, distance: 164.0
click at [532, 255] on p "Due to stall closures, the 15th Avenue Garage has reached full capacity. As a r…" at bounding box center [447, 276] width 314 height 93
click at [528, 308] on span "during this temporary arrangement." at bounding box center [465, 315] width 190 height 14
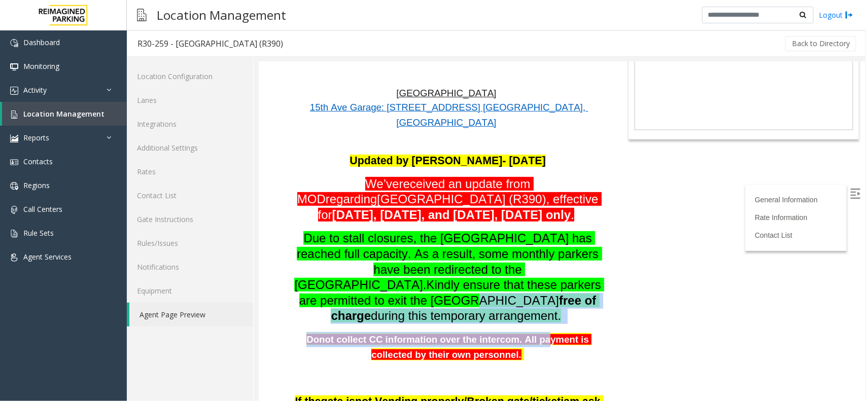
drag, startPoint x: 311, startPoint y: 242, endPoint x: 513, endPoint y: 266, distance: 202.7
click at [513, 266] on p "Due to stall closures, the 15th Avenue Garage has reached full capacity. As a r…" at bounding box center [447, 276] width 314 height 93
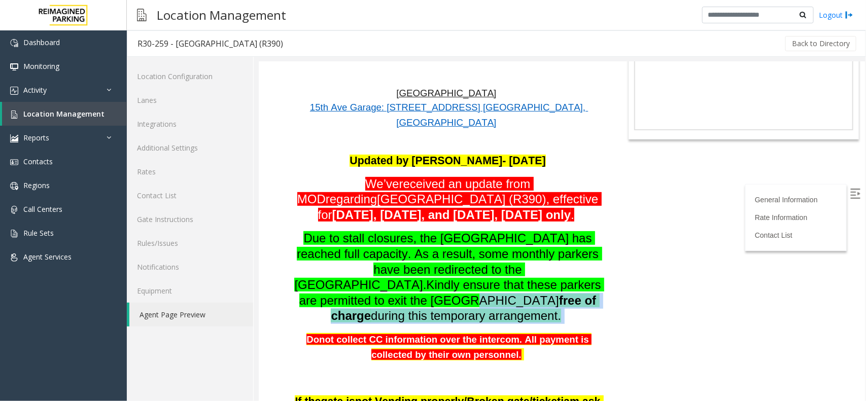
click at [535, 269] on p "Due to stall closures, the 15th Avenue Garage has reached full capacity. As a r…" at bounding box center [447, 276] width 314 height 93
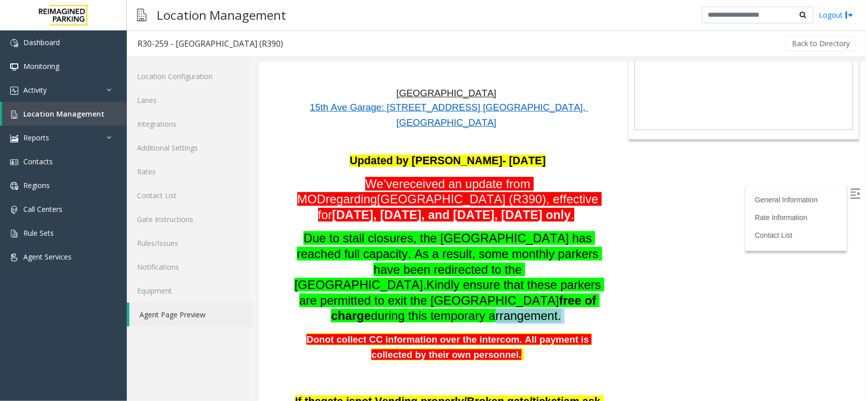
drag, startPoint x: 409, startPoint y: 262, endPoint x: 527, endPoint y: 265, distance: 118.2
click at [526, 267] on p "Due to stall closures, the 15th Avenue Garage has reached full capacity. As a r…" at bounding box center [447, 276] width 314 height 93
click at [518, 308] on span "during this temporary arrangement." at bounding box center [465, 315] width 190 height 14
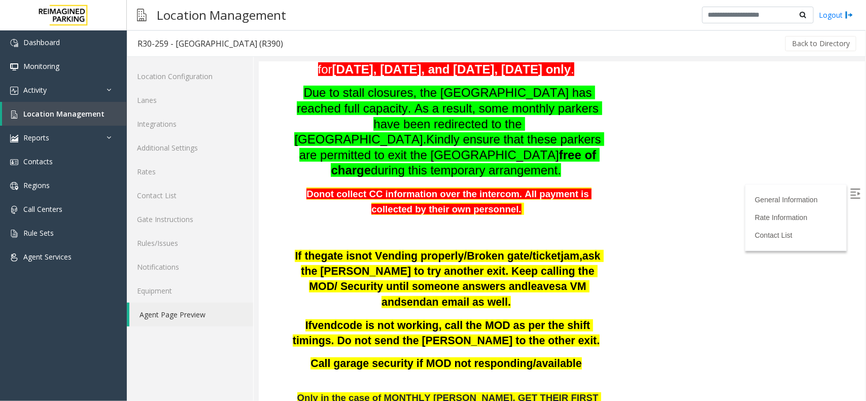
scroll to position [254, 0]
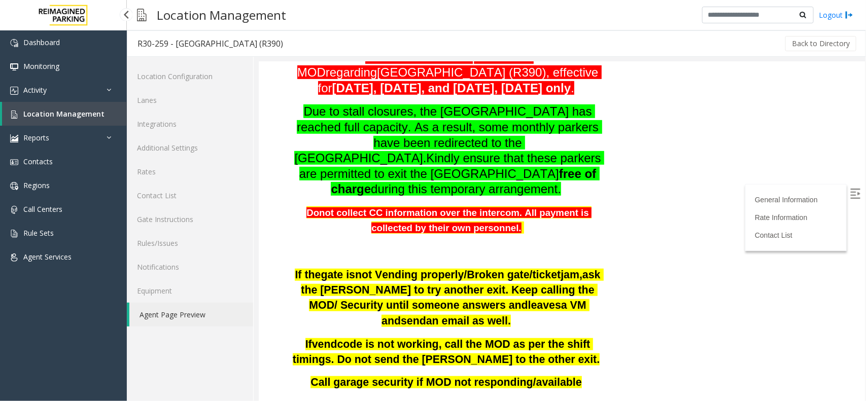
click at [84, 105] on link "Location Management" at bounding box center [64, 114] width 125 height 24
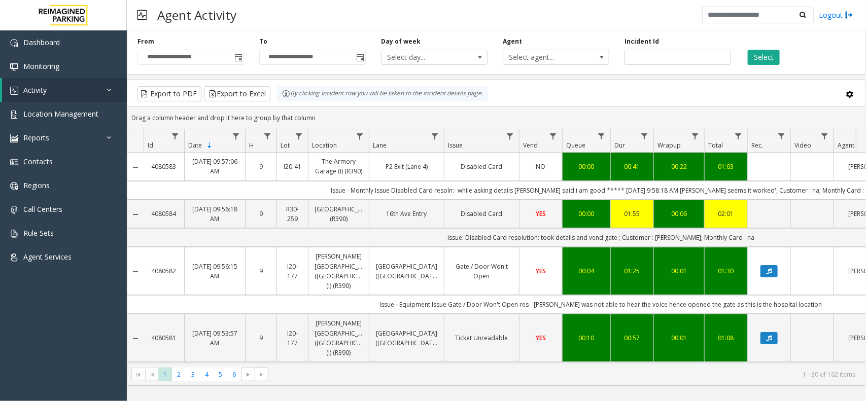
scroll to position [0, 118]
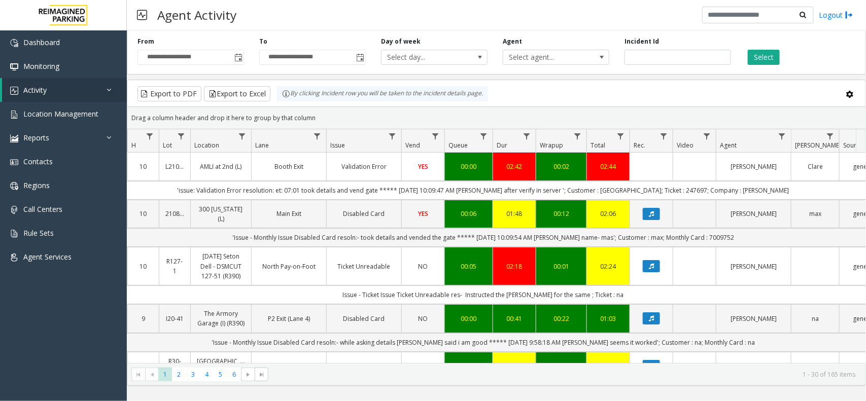
drag, startPoint x: 320, startPoint y: 113, endPoint x: 279, endPoint y: 99, distance: 42.8
click at [279, 99] on kendo-grid "Export to PDF Export to Excel By clicking Incident row you will be taken to the…" at bounding box center [496, 233] width 739 height 306
click at [317, 105] on kendo-grid-toolbar "Export to PDF Export to Excel By clicking Incident row you will be taken to the…" at bounding box center [496, 93] width 738 height 27
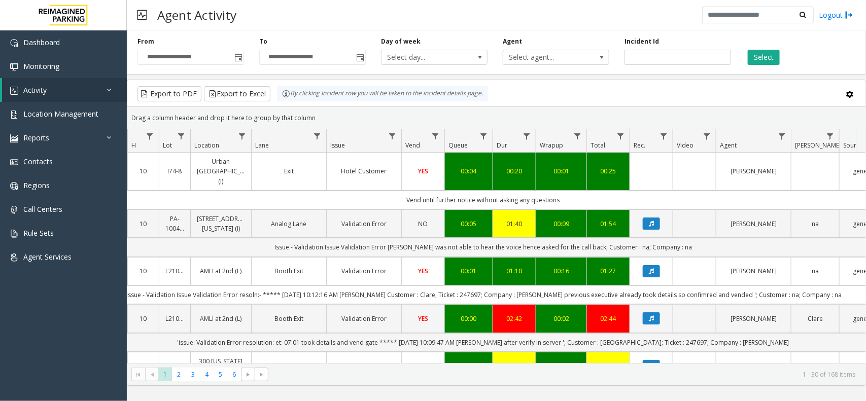
drag, startPoint x: 316, startPoint y: 111, endPoint x: 291, endPoint y: 100, distance: 27.5
click at [291, 100] on kendo-grid "Export to PDF Export to Excel By clicking Incident row you will be taken to the…" at bounding box center [496, 233] width 739 height 306
click at [322, 111] on div "Drag a column header and drop it here to group by that column" at bounding box center [496, 118] width 738 height 18
drag, startPoint x: 321, startPoint y: 114, endPoint x: 266, endPoint y: 84, distance: 62.4
click at [266, 84] on kendo-grid "Export to PDF Export to Excel By clicking Incident row you will be taken to the…" at bounding box center [496, 233] width 739 height 306
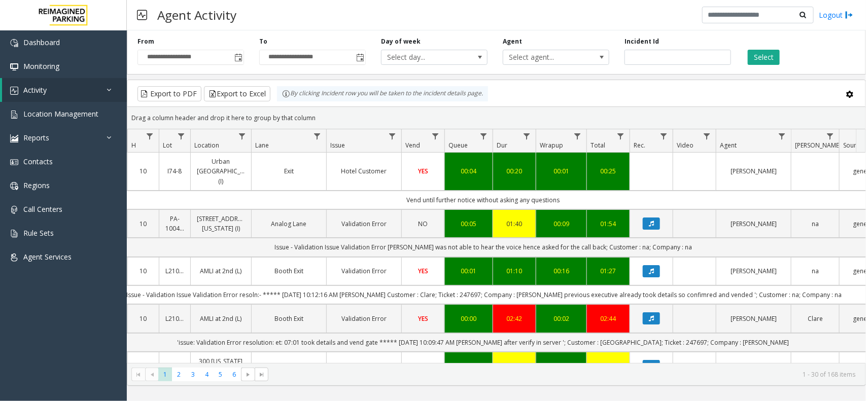
click at [324, 115] on div "Drag a column header and drop it here to group by that column" at bounding box center [496, 118] width 738 height 18
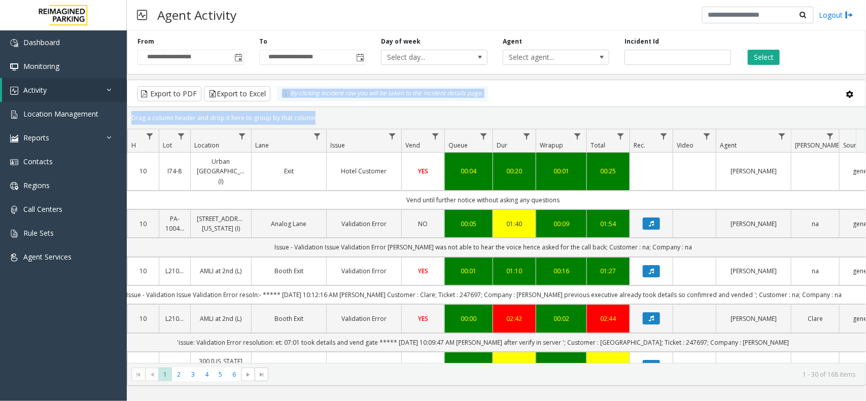
drag, startPoint x: 323, startPoint y: 115, endPoint x: 277, endPoint y: 91, distance: 51.9
click at [277, 91] on kendo-grid "Export to PDF Export to Excel By clicking Incident row you will be taken to the…" at bounding box center [496, 233] width 739 height 306
click at [314, 104] on kendo-grid-toolbar "Export to PDF Export to Excel By clicking Incident row you will be taken to the…" at bounding box center [496, 93] width 738 height 27
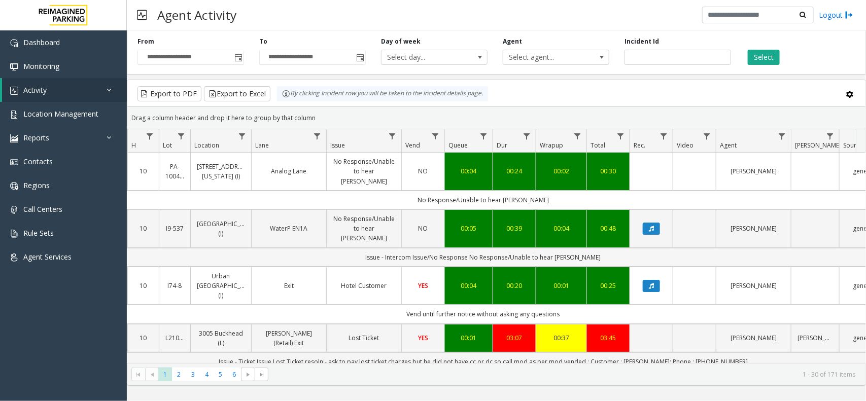
scroll to position [190, 118]
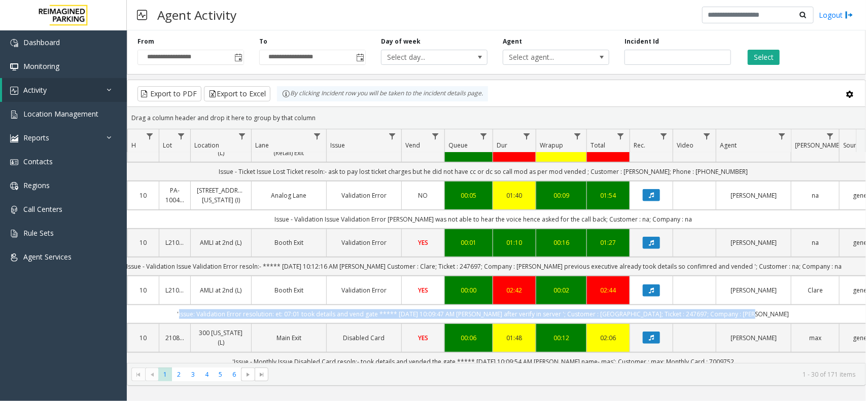
drag, startPoint x: 207, startPoint y: 286, endPoint x: 772, endPoint y: 292, distance: 565.0
click at [772, 305] on td "'issue: Validation Error resolution: et: 07:01 took details and vend gate *****…" at bounding box center [483, 314] width 914 height 19
drag, startPoint x: 779, startPoint y: 290, endPoint x: 185, endPoint y: 279, distance: 594.0
click at [185, 305] on td "'issue: Validation Error resolution: et: 07:01 took details and vend gate *****…" at bounding box center [483, 314] width 914 height 19
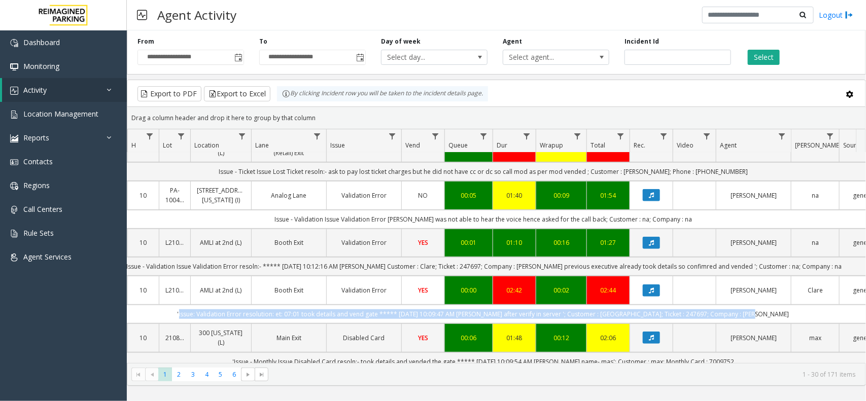
click at [195, 305] on td "'issue: Validation Error resolution: et: 07:01 took details and vend gate *****…" at bounding box center [483, 314] width 914 height 19
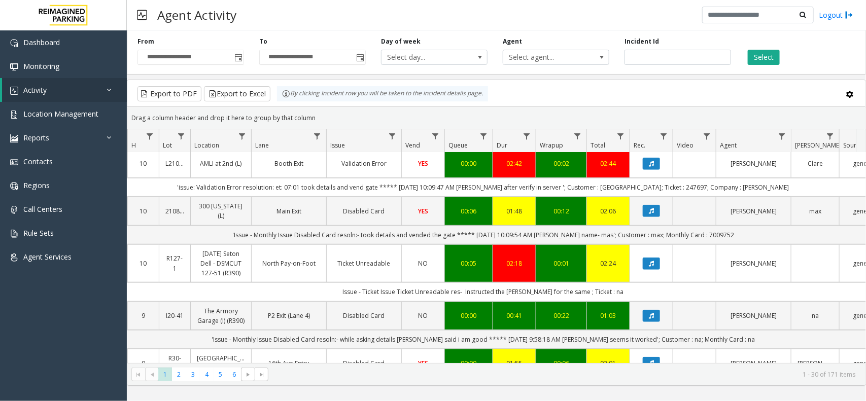
scroll to position [380, 118]
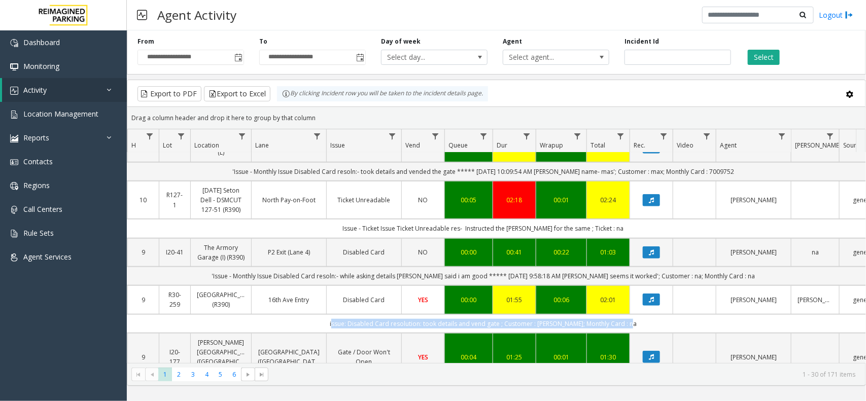
drag, startPoint x: 653, startPoint y: 295, endPoint x: 313, endPoint y: 297, distance: 339.8
click at [314, 314] on td "issue: Disabled Card resolution: took details and vend gate ; Customer : ali hu…" at bounding box center [483, 323] width 914 height 19
click at [290, 314] on td "issue: Disabled Card resolution: took details and vend gate ; Customer : ali hu…" at bounding box center [483, 323] width 914 height 19
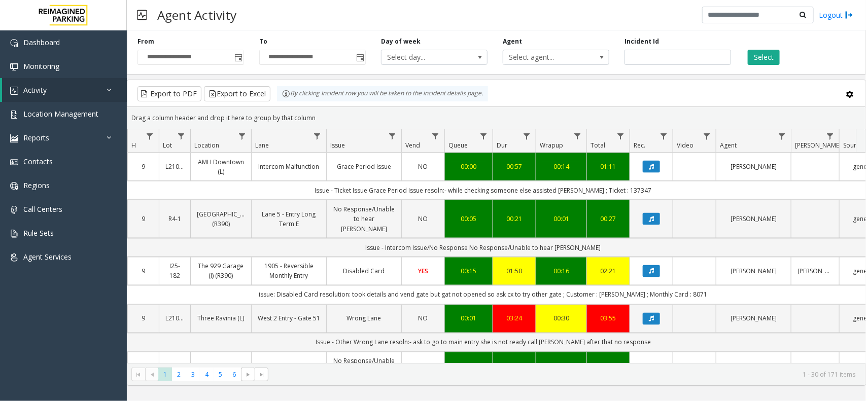
scroll to position [761, 118]
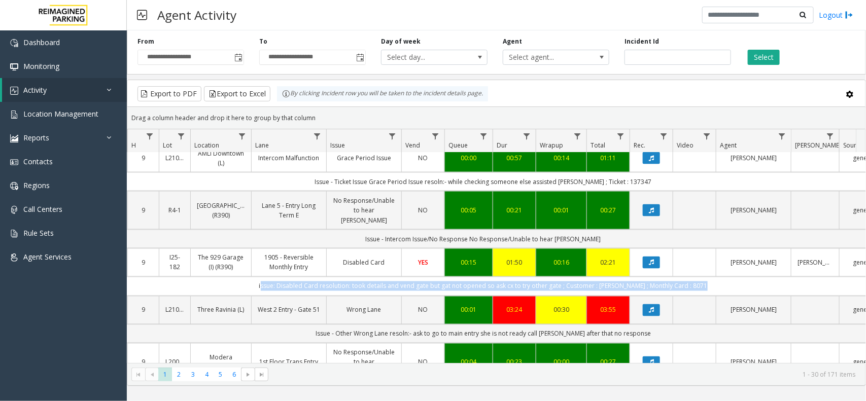
drag, startPoint x: 719, startPoint y: 237, endPoint x: 250, endPoint y: 232, distance: 468.7
click at [250, 277] on td "issue: Disabled Card resolution: took details and vend gate but gat not opened …" at bounding box center [483, 286] width 914 height 19
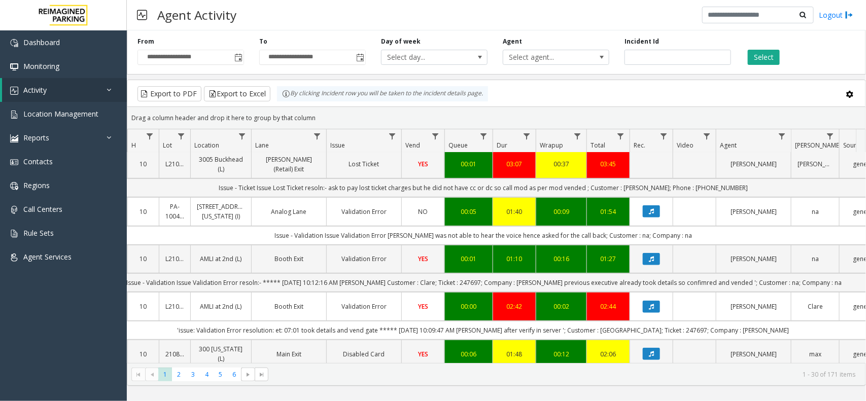
scroll to position [0, 118]
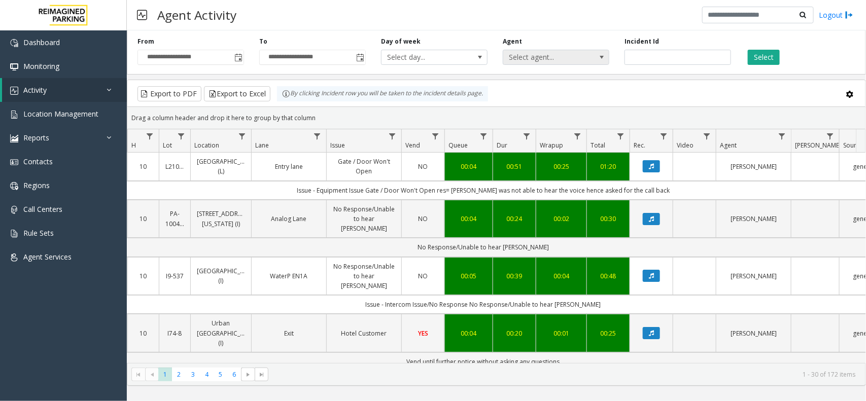
click at [549, 55] on span "Select agent..." at bounding box center [545, 57] width 84 height 14
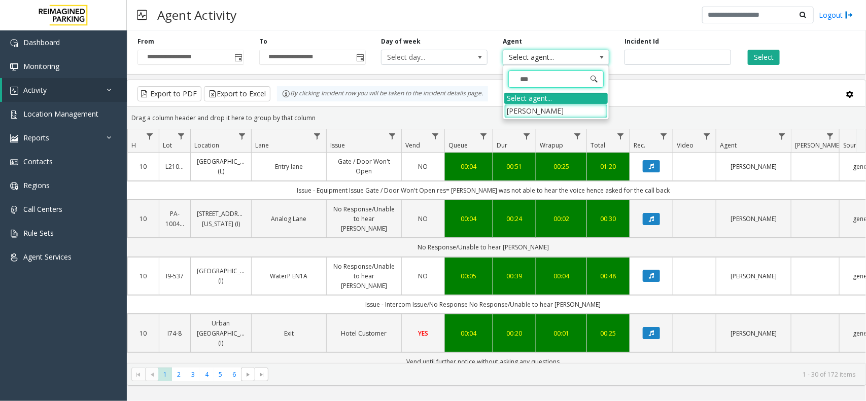
type input "****"
click at [549, 104] on li "Sagar Kumar" at bounding box center [555, 111] width 103 height 14
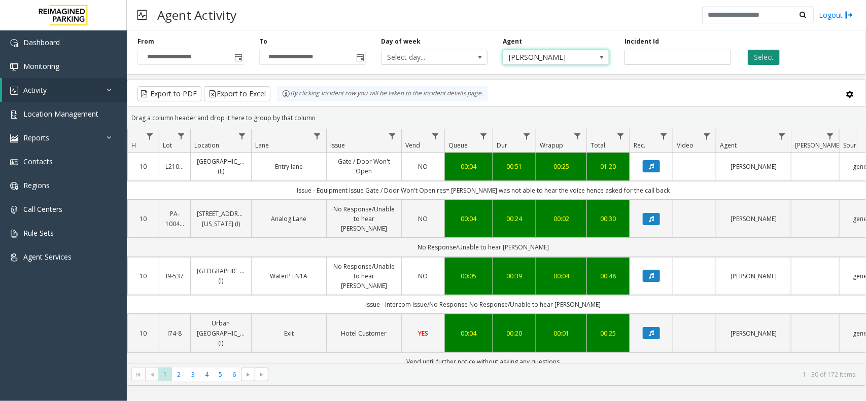
click at [752, 62] on button "Select" at bounding box center [764, 57] width 32 height 15
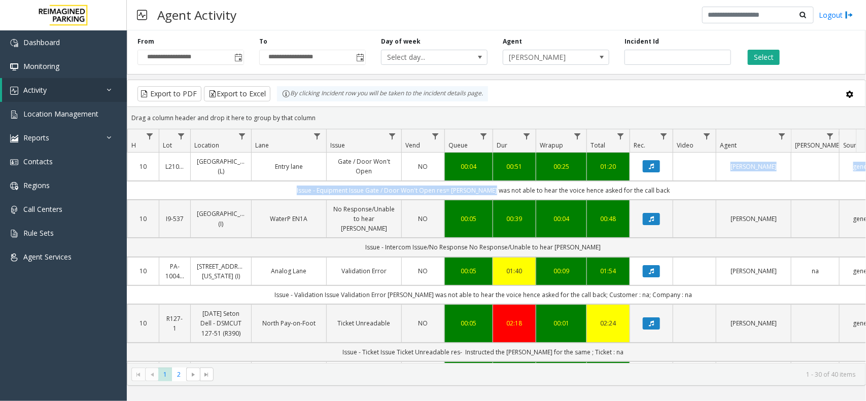
drag, startPoint x: 500, startPoint y: 184, endPoint x: 613, endPoint y: 181, distance: 112.6
click at [683, 196] on td "Issue - Equipment Issue Gate / Door Won't Open res= Parker was not able to hear…" at bounding box center [483, 190] width 914 height 19
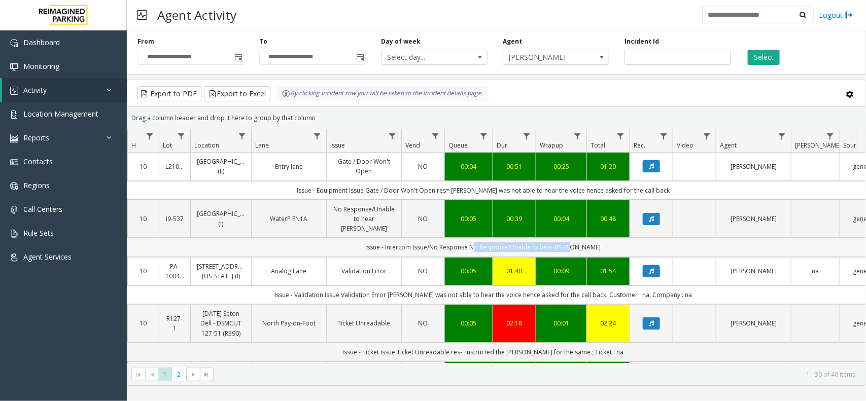
drag, startPoint x: 483, startPoint y: 242, endPoint x: 580, endPoint y: 238, distance: 96.9
click at [580, 238] on td "Issue - Intercom Issue/No Response No Response/Unable to hear parker" at bounding box center [483, 247] width 914 height 19
click at [591, 238] on td "Issue - Intercom Issue/No Response No Response/Unable to hear parker" at bounding box center [483, 247] width 914 height 19
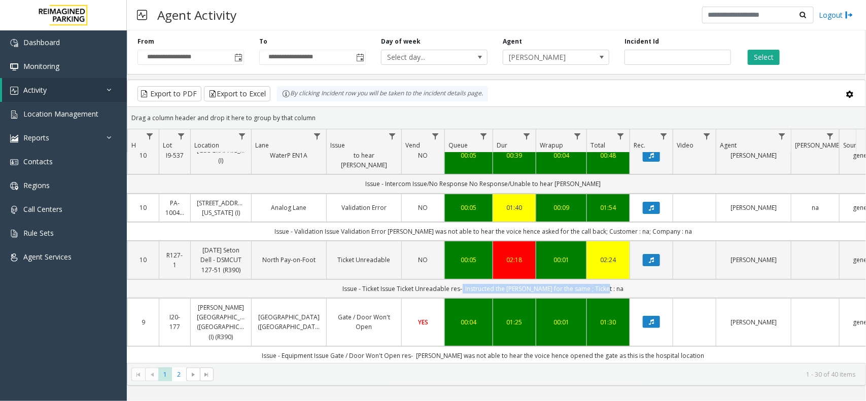
drag, startPoint x: 473, startPoint y: 280, endPoint x: 622, endPoint y: 280, distance: 149.1
click at [617, 282] on td "Issue - Ticket Issue Ticket Unreadable res- Instructed the parker for the same …" at bounding box center [483, 288] width 914 height 19
click at [629, 279] on td "Issue - Ticket Issue Ticket Unreadable res- Instructed the parker for the same …" at bounding box center [483, 288] width 914 height 19
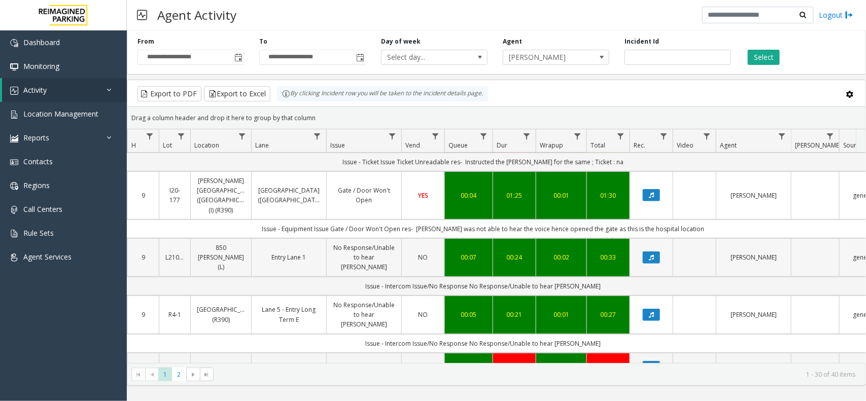
scroll to position [127, 118]
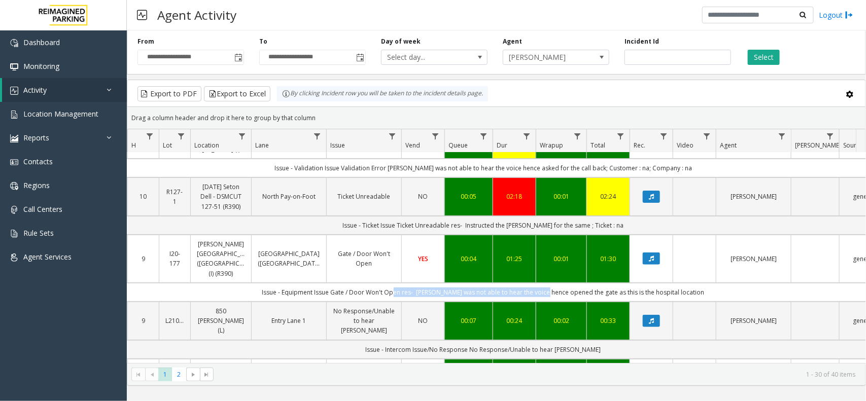
drag, startPoint x: 405, startPoint y: 272, endPoint x: 556, endPoint y: 269, distance: 151.2
click at [554, 283] on td "Issue - Equipment Issue Gate / Door Won't Open res- Parker was not able to hear…" at bounding box center [483, 292] width 914 height 19
click at [636, 283] on td "Issue - Equipment Issue Gate / Door Won't Open res- Parker was not able to hear…" at bounding box center [483, 292] width 914 height 19
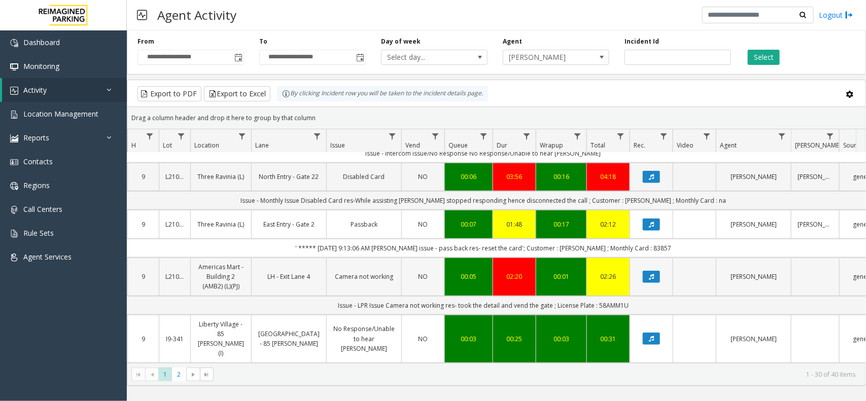
scroll to position [317, 118]
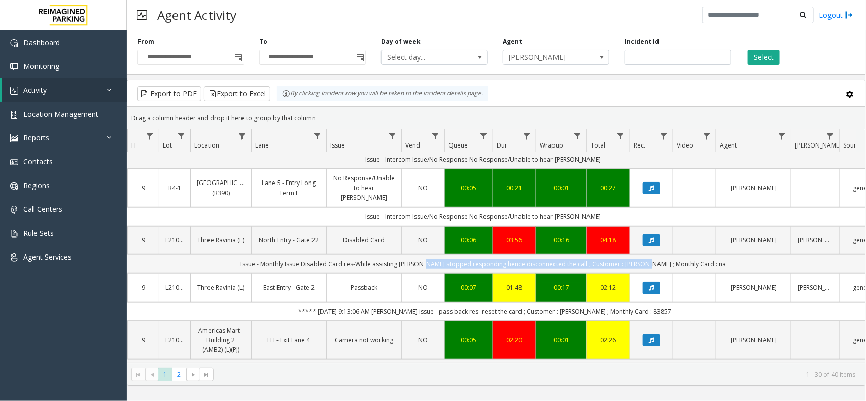
drag, startPoint x: 440, startPoint y: 240, endPoint x: 662, endPoint y: 242, distance: 222.7
click at [657, 255] on td "Issue - Monthly Issue Disabled Card res-While assisting Parker stopped respondi…" at bounding box center [483, 264] width 914 height 19
click at [690, 255] on td "Issue - Monthly Issue Disabled Card res-While assisting Parker stopped respondi…" at bounding box center [483, 264] width 914 height 19
drag, startPoint x: 437, startPoint y: 288, endPoint x: 492, endPoint y: 288, distance: 55.3
click at [492, 302] on td "' ***** 9/18/2025 9:13:06 AM Sagar Kumar issue - pass back res- reset the card'…" at bounding box center [483, 311] width 914 height 19
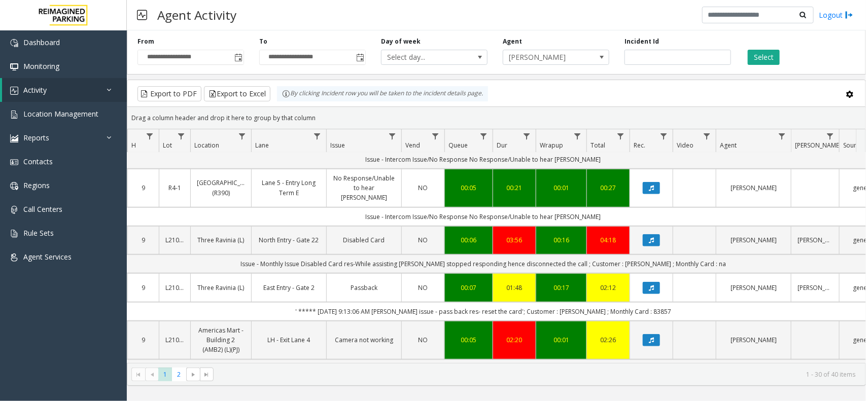
click at [522, 302] on td "' ***** 9/18/2025 9:13:06 AM Sagar Kumar issue - pass back res- reset the card'…" at bounding box center [483, 311] width 914 height 19
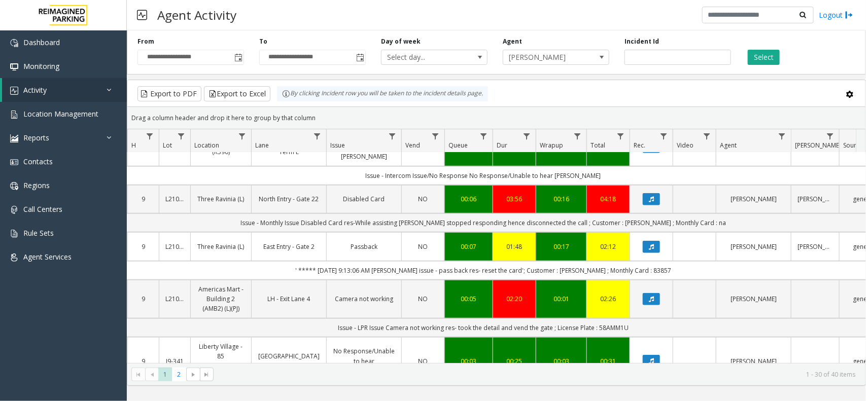
scroll to position [380, 118]
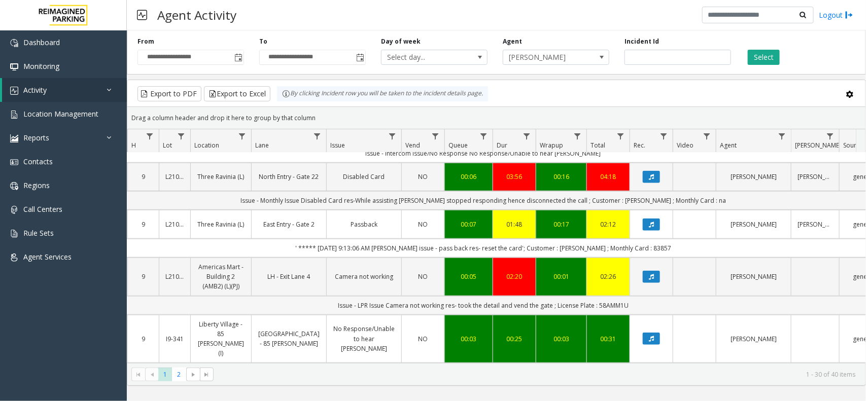
drag, startPoint x: 447, startPoint y: 281, endPoint x: 637, endPoint y: 285, distance: 189.7
click at [635, 296] on td "Issue - LPR Issue Camera not working res- took the detail and vend the gate ; L…" at bounding box center [483, 305] width 914 height 19
click at [647, 296] on td "Issue - LPR Issue Camera not working res- took the detail and vend the gate ; L…" at bounding box center [483, 305] width 914 height 19
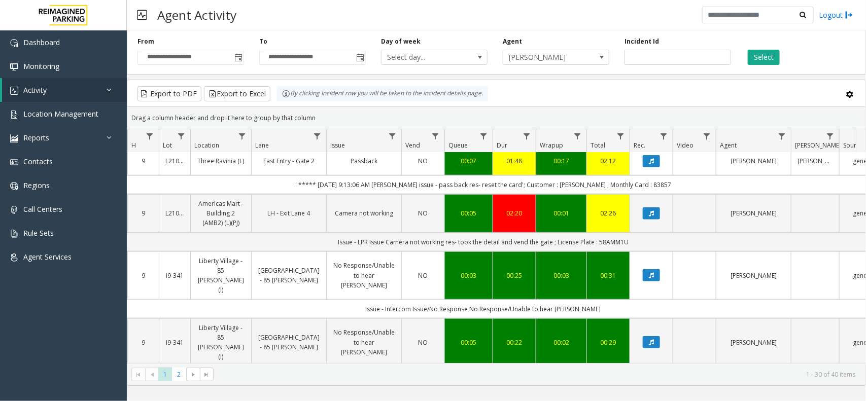
click at [447, 300] on td "Issue - Intercom Issue/No Response No Response/Unable to hear parker" at bounding box center [483, 309] width 914 height 19
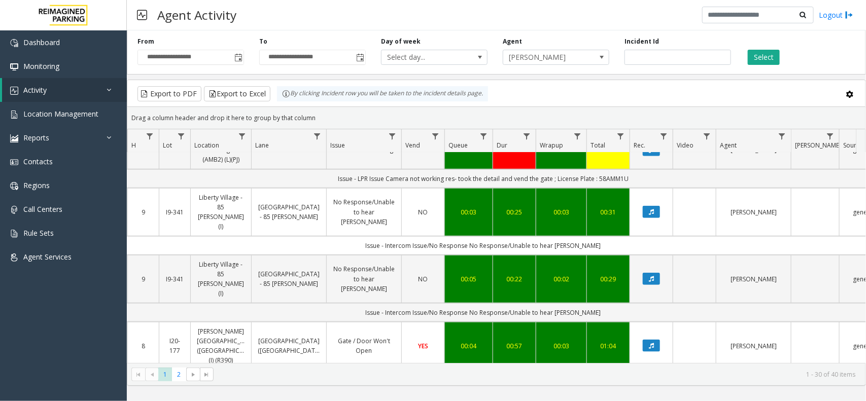
scroll to position [571, 118]
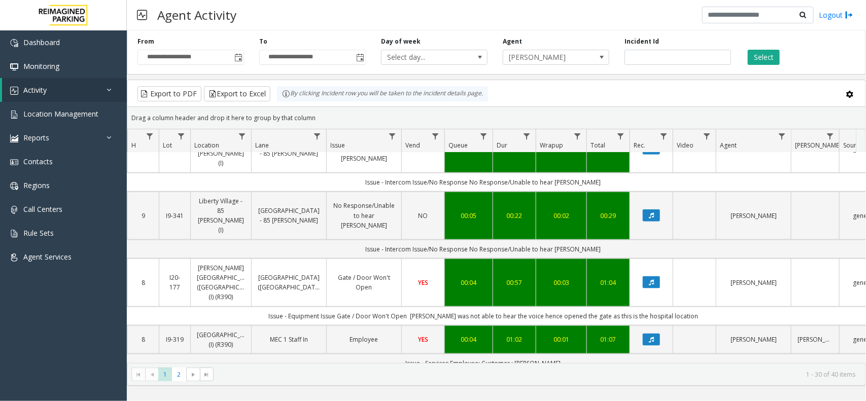
click at [462, 307] on td "Issue - Equipment Issue Gate / Door Won't Open Parker was not able to hear the …" at bounding box center [483, 316] width 914 height 19
drag, startPoint x: 462, startPoint y: 239, endPoint x: 617, endPoint y: 240, distance: 154.7
click at [617, 307] on td "Issue - Equipment Issue Gate / Door Won't Open Parker was not able to hear the …" at bounding box center [483, 316] width 914 height 19
drag, startPoint x: 427, startPoint y: 301, endPoint x: 554, endPoint y: 301, distance: 127.3
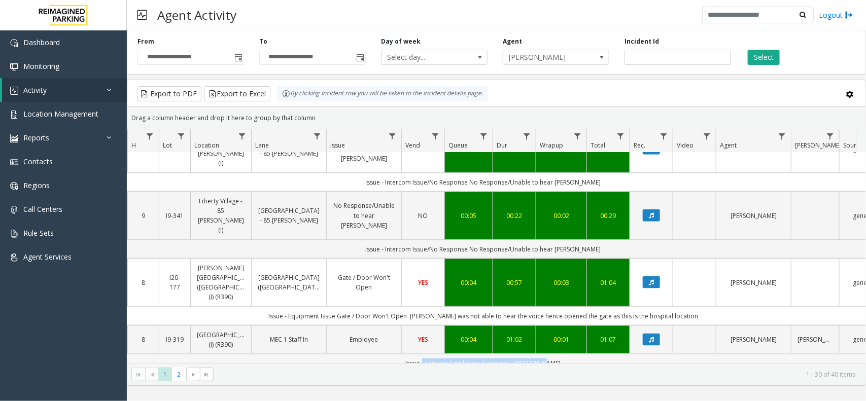
click at [554, 354] on td "Issue - Services Employee; Customer : mohammad" at bounding box center [483, 363] width 914 height 19
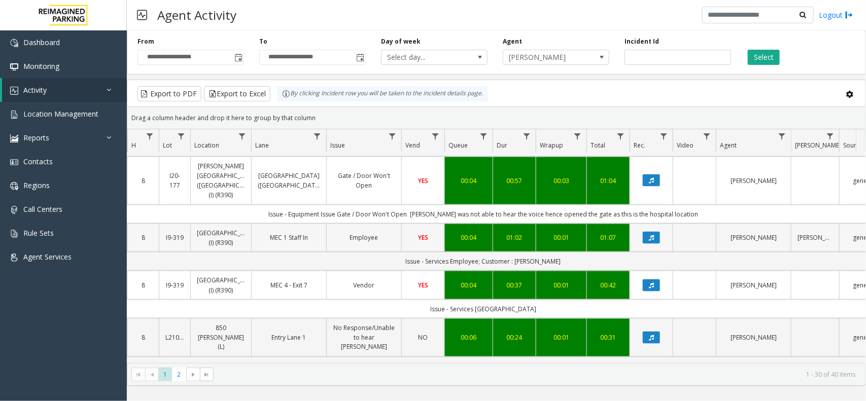
scroll to position [697, 118]
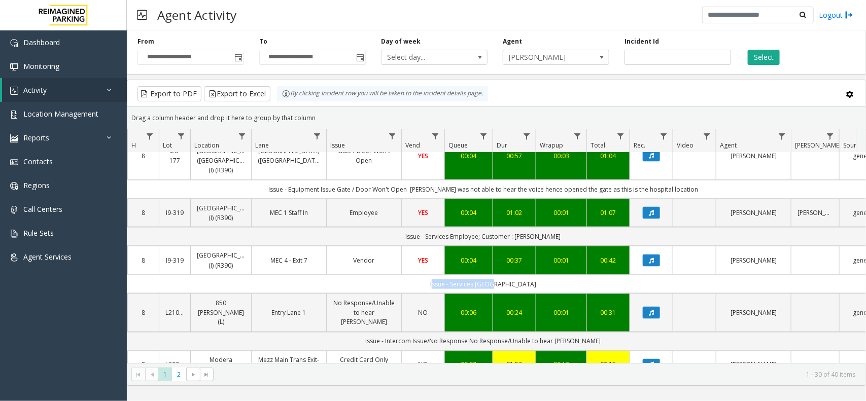
drag, startPoint x: 528, startPoint y: 234, endPoint x: 443, endPoint y: 231, distance: 85.8
click at [443, 275] on td "Issue - Services TAxi" at bounding box center [483, 284] width 914 height 19
click at [442, 275] on td "Issue - Services TAxi" at bounding box center [483, 284] width 914 height 19
drag, startPoint x: 429, startPoint y: 283, endPoint x: 554, endPoint y: 280, distance: 125.3
click at [554, 332] on td "Issue - Intercom Issue/No Response No Response/Unable to hear parker" at bounding box center [483, 341] width 914 height 19
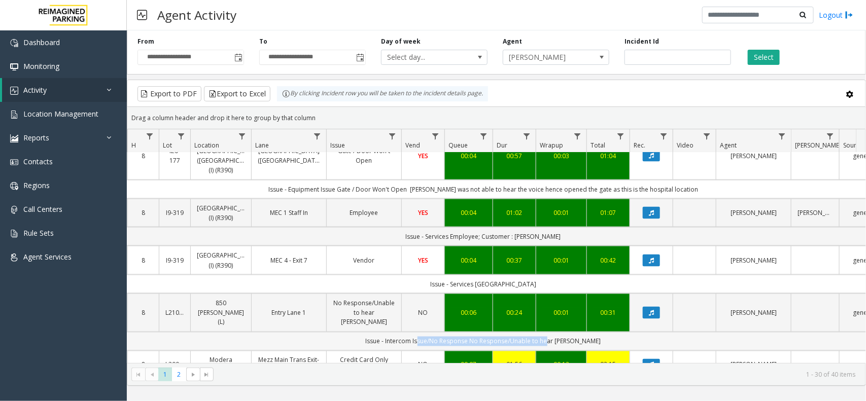
click at [554, 332] on td "Issue - Intercom Issue/No Response No Response/Unable to hear parker" at bounding box center [483, 341] width 914 height 19
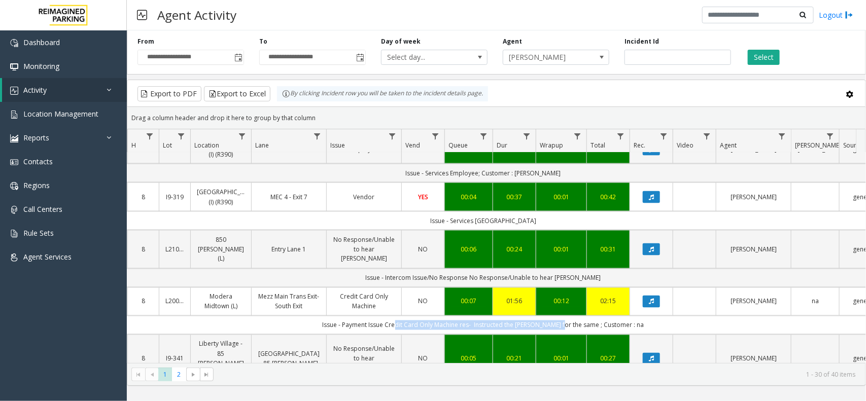
drag, startPoint x: 406, startPoint y: 273, endPoint x: 605, endPoint y: 272, distance: 198.8
click at [602, 316] on td "Issue - Payment Issue Credit Card Only Machine res- Instructed the parker for t…" at bounding box center [483, 325] width 914 height 19
click at [617, 316] on td "Issue - Payment Issue Credit Card Only Machine res- Instructed the parker for t…" at bounding box center [483, 325] width 914 height 19
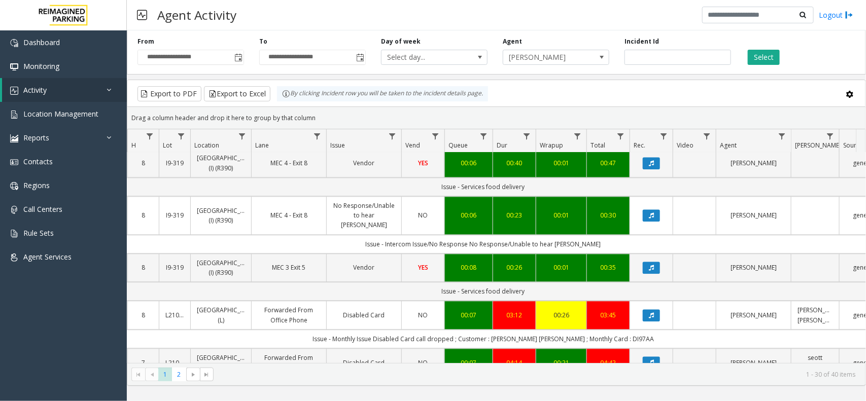
scroll to position [1141, 118]
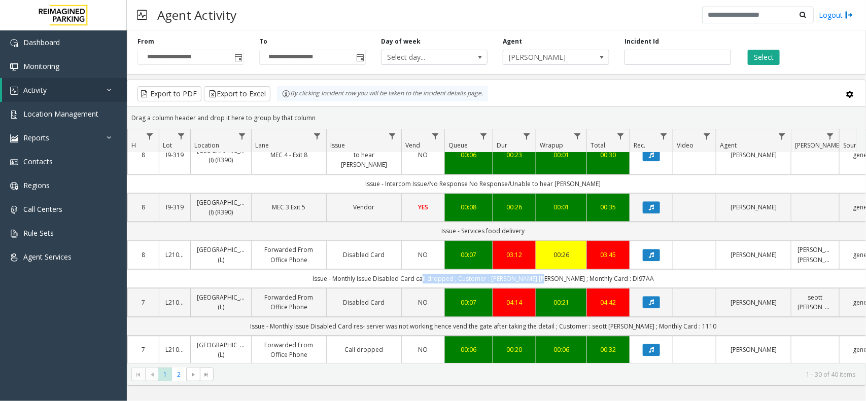
drag, startPoint x: 451, startPoint y: 198, endPoint x: 558, endPoint y: 201, distance: 107.1
click at [558, 269] on td "Issue - Monthly Issue Disabled Card call dropped ; Customer : stott topel ; Mon…" at bounding box center [483, 278] width 914 height 19
click at [569, 269] on td "Issue - Monthly Issue Disabled Card call dropped ; Customer : stott topel ; Mon…" at bounding box center [483, 278] width 914 height 19
drag, startPoint x: 594, startPoint y: 204, endPoint x: 341, endPoint y: 203, distance: 253.1
click at [412, 269] on td "Issue - Monthly Issue Disabled Card call dropped ; Customer : stott topel ; Mon…" at bounding box center [483, 278] width 914 height 19
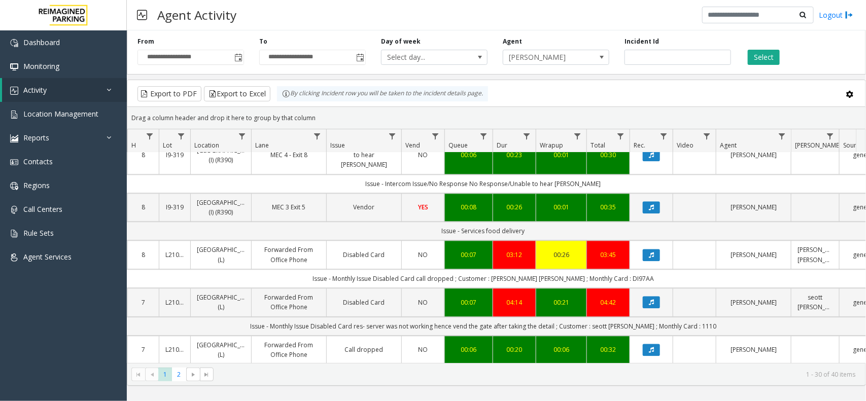
click at [312, 269] on td "Issue - Monthly Issue Disabled Card call dropped ; Customer : stott topel ; Mon…" at bounding box center [483, 278] width 914 height 19
drag, startPoint x: 358, startPoint y: 250, endPoint x: 481, endPoint y: 254, distance: 123.3
click at [481, 317] on td "Issue - Monthly Issue Disabled Card res- server was not working hence vend the …" at bounding box center [483, 326] width 914 height 19
click at [473, 317] on td "Issue - Monthly Issue Disabled Card res- server was not working hence vend the …" at bounding box center [483, 326] width 914 height 19
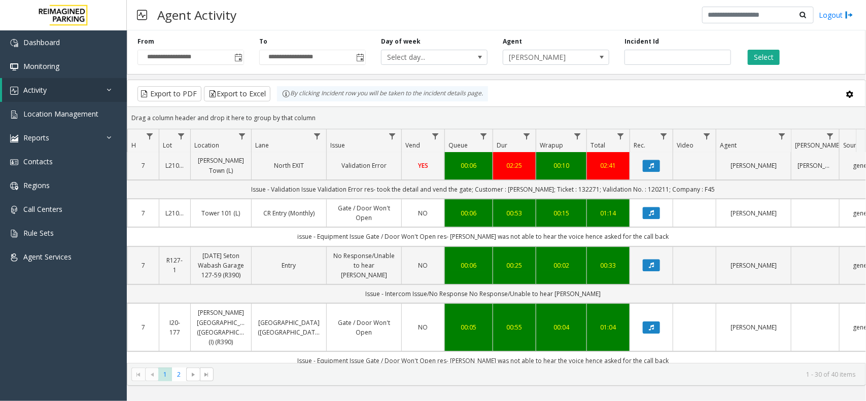
scroll to position [1183, 118]
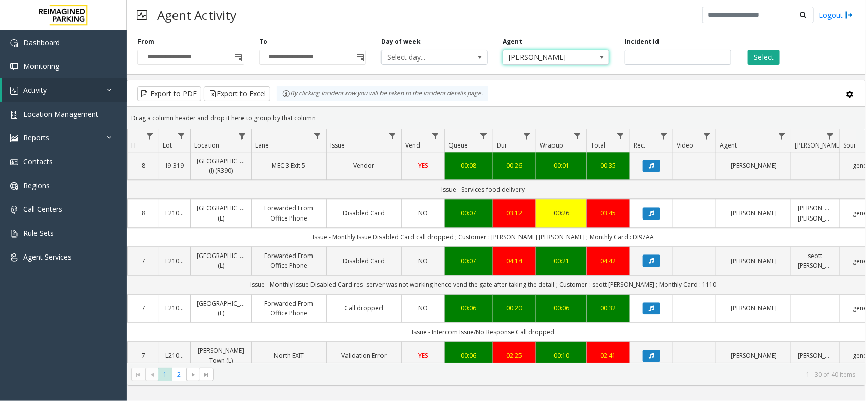
click at [551, 63] on span "Sagar Kumar" at bounding box center [545, 57] width 84 height 14
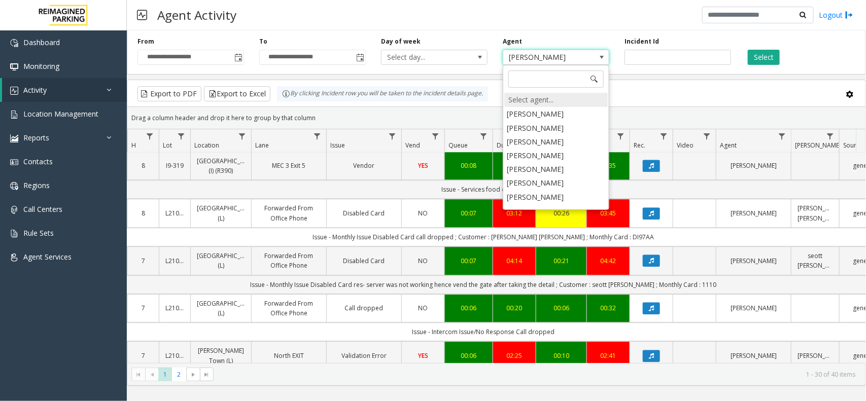
scroll to position [4906, 0]
click at [533, 95] on div "Select agent..." at bounding box center [555, 100] width 103 height 14
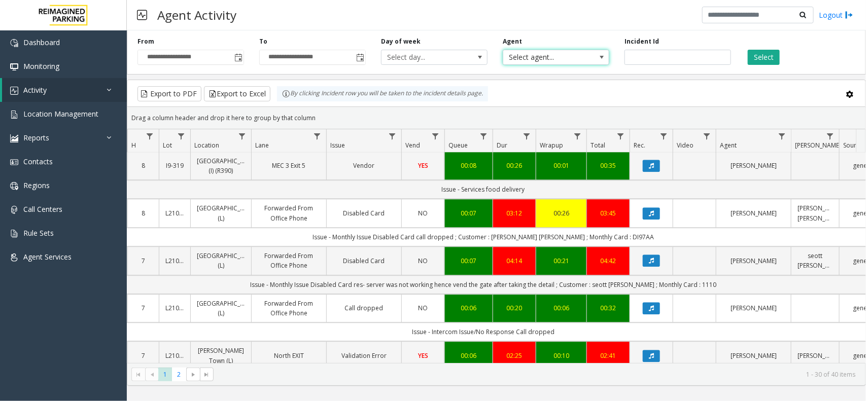
click at [594, 62] on span at bounding box center [601, 57] width 14 height 14
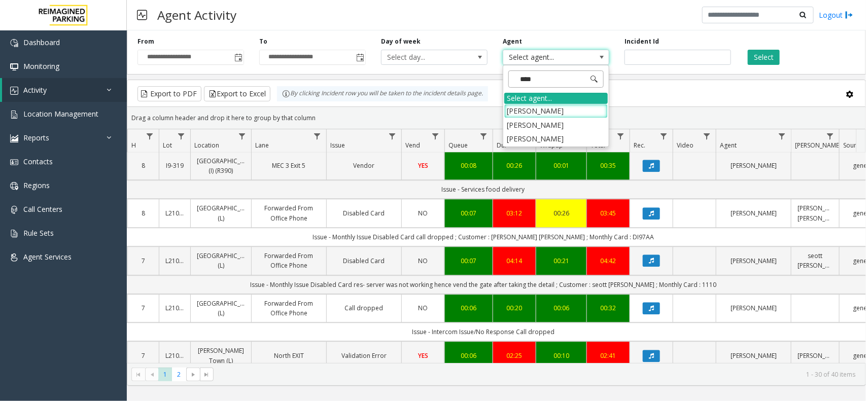
type input "*****"
click at [573, 112] on li "Samar Pratap Singh" at bounding box center [555, 111] width 103 height 14
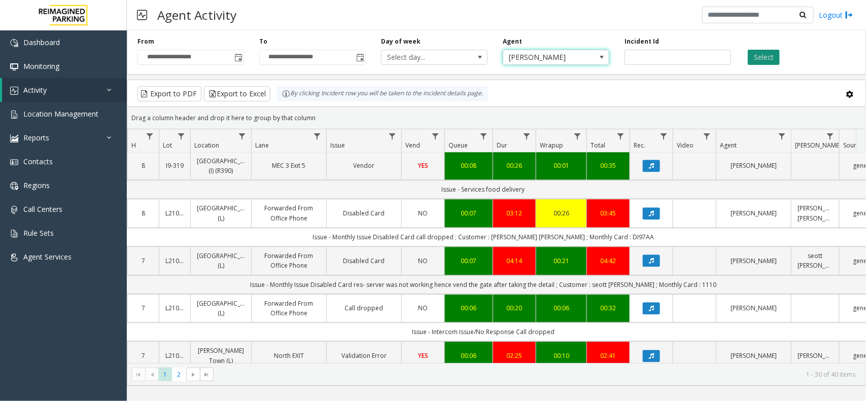
click at [757, 57] on button "Select" at bounding box center [764, 57] width 32 height 15
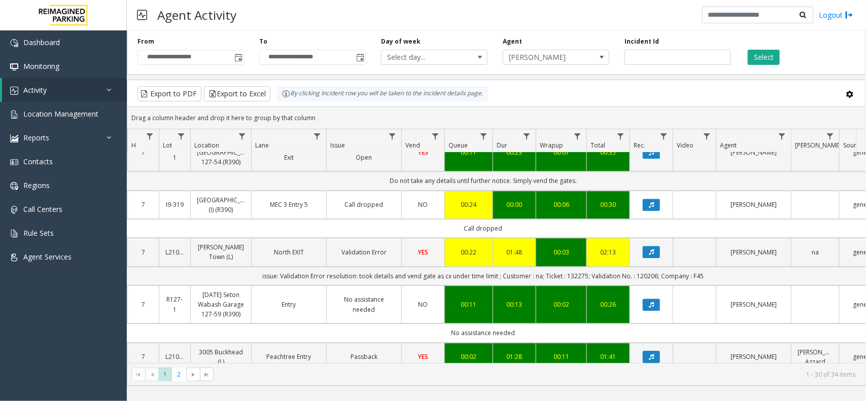
scroll to position [1373, 118]
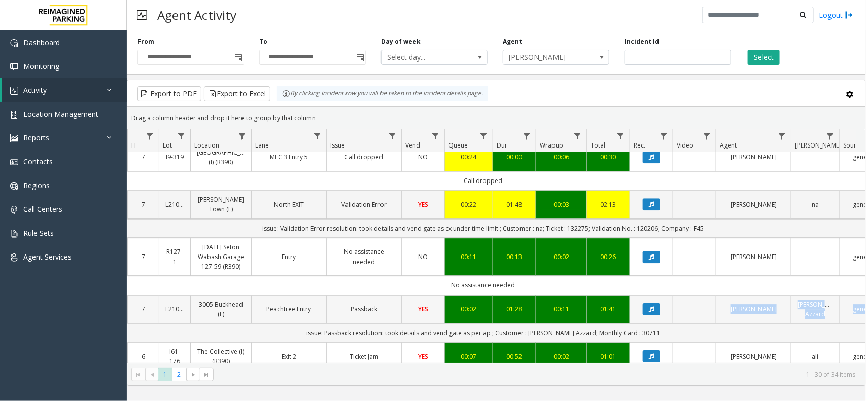
drag, startPoint x: 305, startPoint y: 253, endPoint x: 662, endPoint y: 238, distance: 356.8
click at [662, 324] on td "issue: Passback resolution: took details and vend gate as per ap ; Customer : S…" at bounding box center [483, 333] width 914 height 19
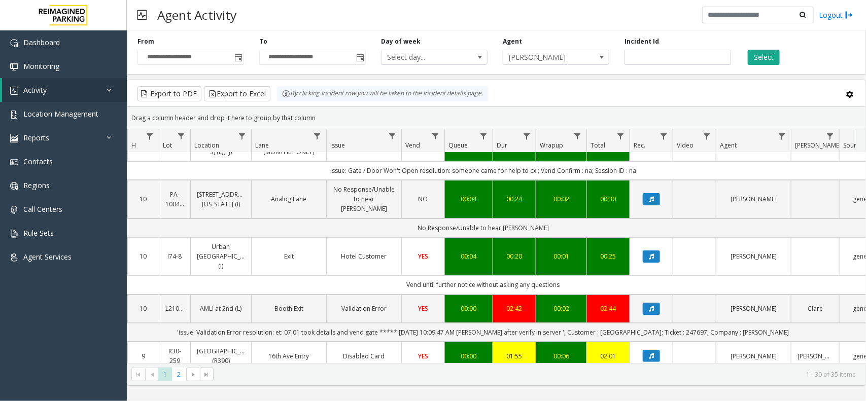
scroll to position [0, 118]
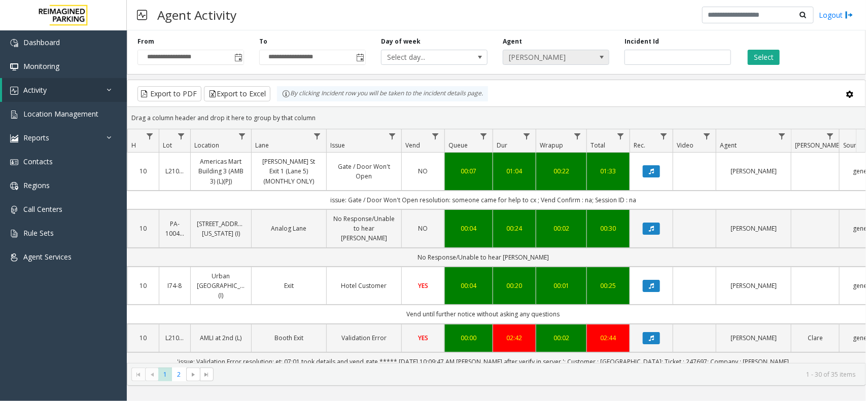
click at [585, 63] on span "Samar Pratap Singh" at bounding box center [545, 57] width 84 height 14
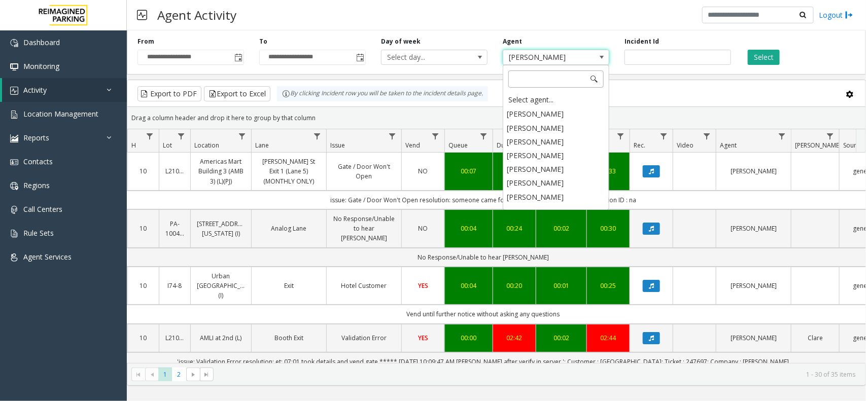
scroll to position [4766, 0]
drag, startPoint x: 523, startPoint y: 99, endPoint x: 573, endPoint y: 88, distance: 51.5
click at [523, 100] on div "Select agent..." at bounding box center [555, 100] width 103 height 14
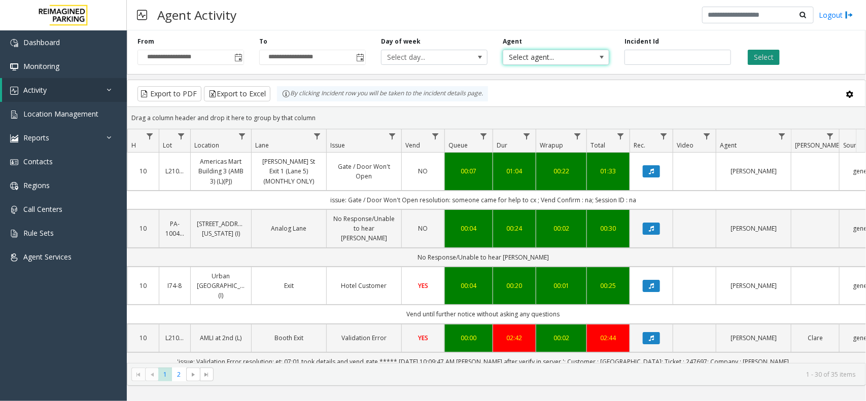
click at [769, 62] on button "Select" at bounding box center [764, 57] width 32 height 15
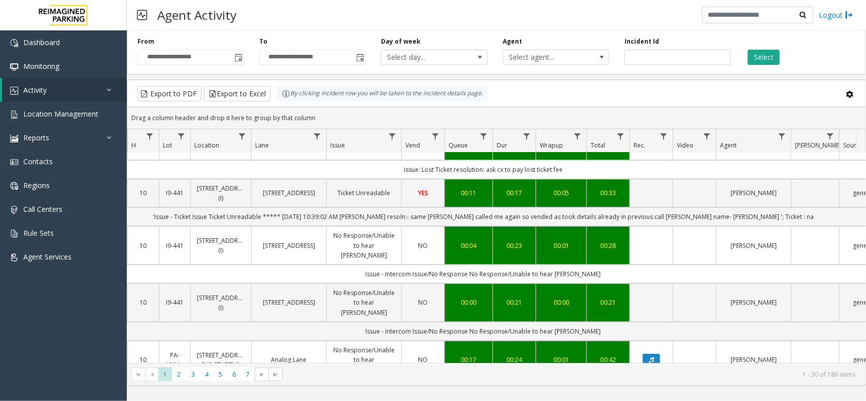
scroll to position [0, 118]
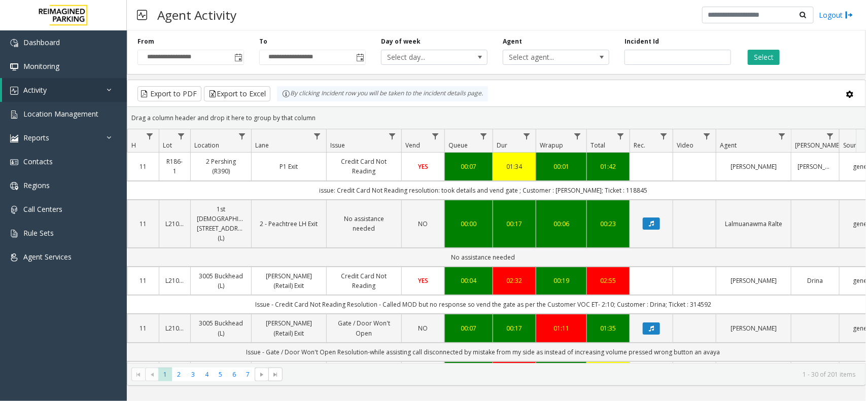
drag, startPoint x: 316, startPoint y: 112, endPoint x: 280, endPoint y: 92, distance: 41.3
click at [280, 92] on kendo-grid "Export to PDF Export to Excel By clicking Incident row you will be taken to the…" at bounding box center [496, 233] width 739 height 306
click at [316, 110] on div "Drag a column header and drop it here to group by that column" at bounding box center [496, 118] width 738 height 18
drag, startPoint x: 320, startPoint y: 117, endPoint x: 250, endPoint y: 85, distance: 77.2
click at [250, 85] on kendo-grid "Export to PDF Export to Excel By clicking Incident row you will be taken to the…" at bounding box center [496, 233] width 739 height 306
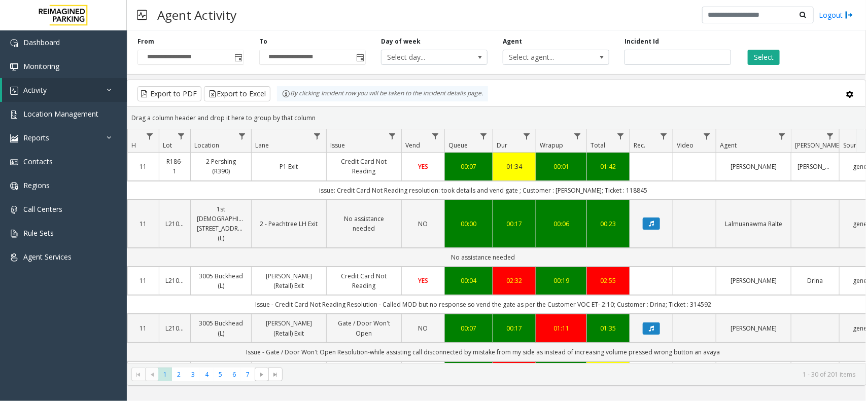
click at [326, 109] on div "Drag a column header and drop it here to group by that column" at bounding box center [496, 118] width 738 height 18
drag, startPoint x: 324, startPoint y: 118, endPoint x: 273, endPoint y: 102, distance: 53.0
click at [273, 102] on kendo-grid "Export to PDF Export to Excel By clicking Incident row you will be taken to the…" at bounding box center [496, 233] width 739 height 306
click at [359, 120] on div "Drag a column header and drop it here to group by that column" at bounding box center [496, 118] width 738 height 18
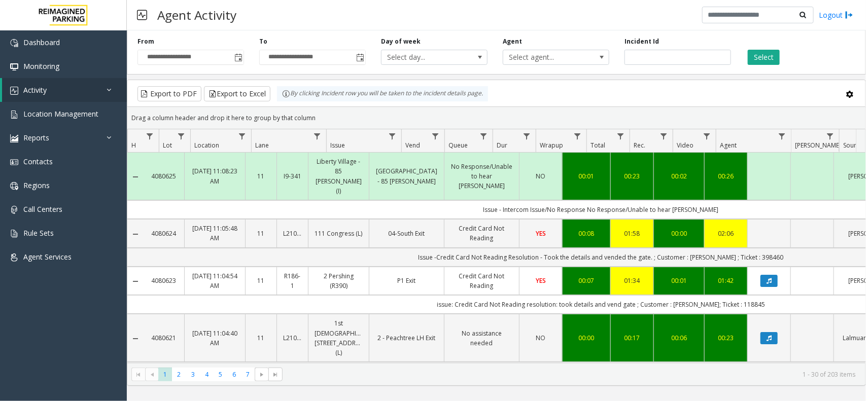
scroll to position [0, 118]
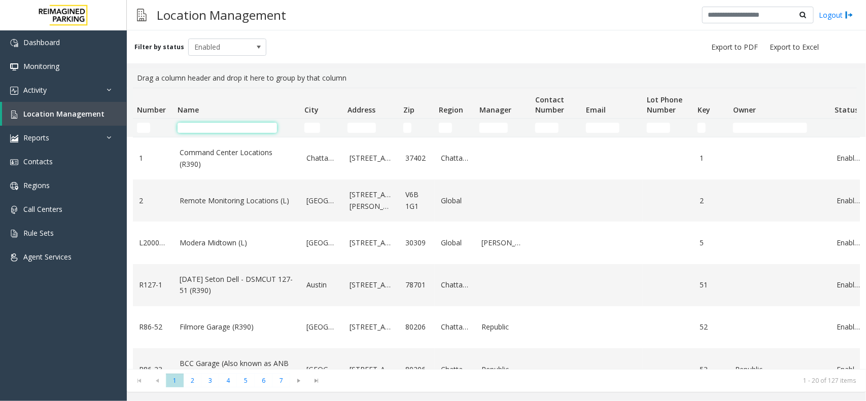
click at [243, 130] on input "Name Filter" at bounding box center [227, 128] width 99 height 10
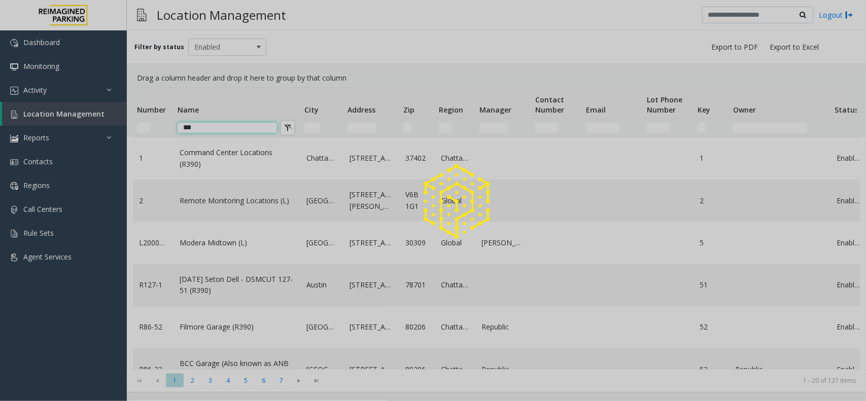
type input "****"
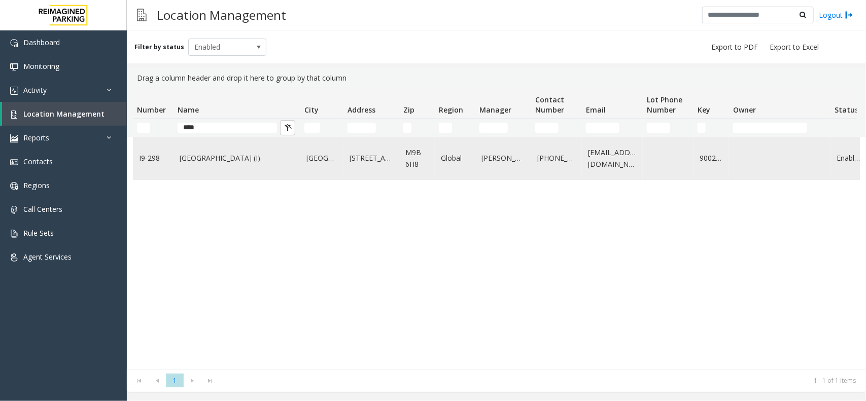
click at [253, 147] on td "[GEOGRAPHIC_DATA] (I)" at bounding box center [236, 158] width 127 height 42
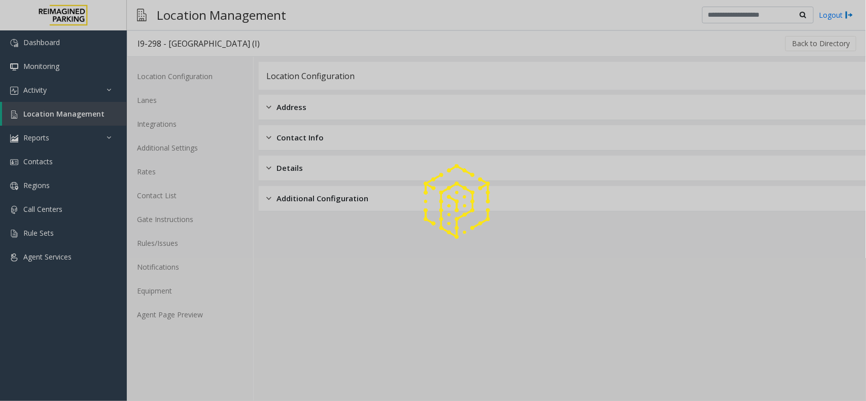
click at [194, 318] on div at bounding box center [433, 200] width 866 height 401
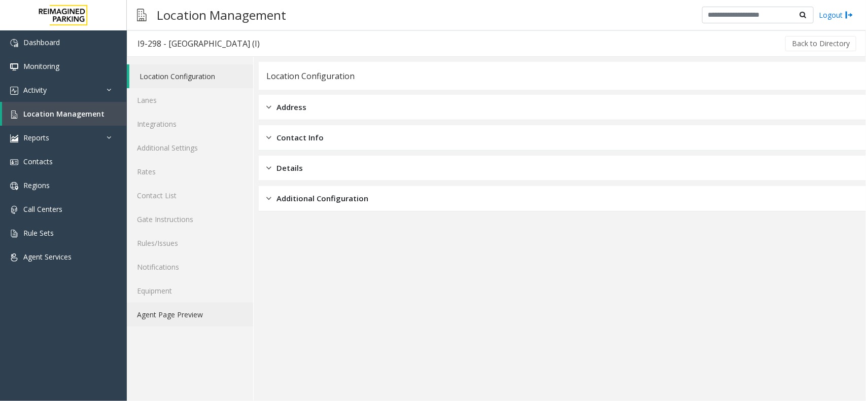
click at [171, 316] on link "Agent Page Preview" at bounding box center [190, 315] width 126 height 24
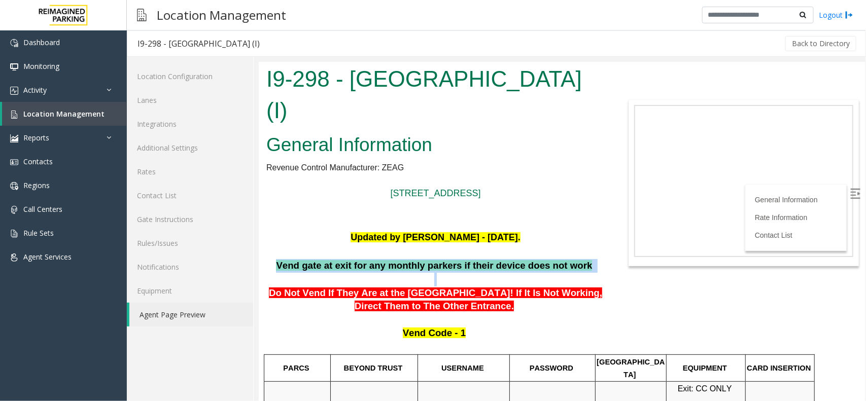
drag, startPoint x: 289, startPoint y: 267, endPoint x: 551, endPoint y: 285, distance: 262.3
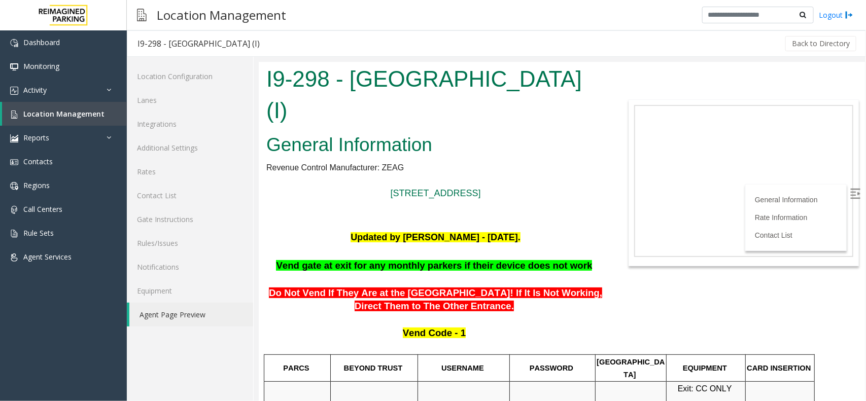
click at [560, 320] on p at bounding box center [435, 320] width 338 height 14
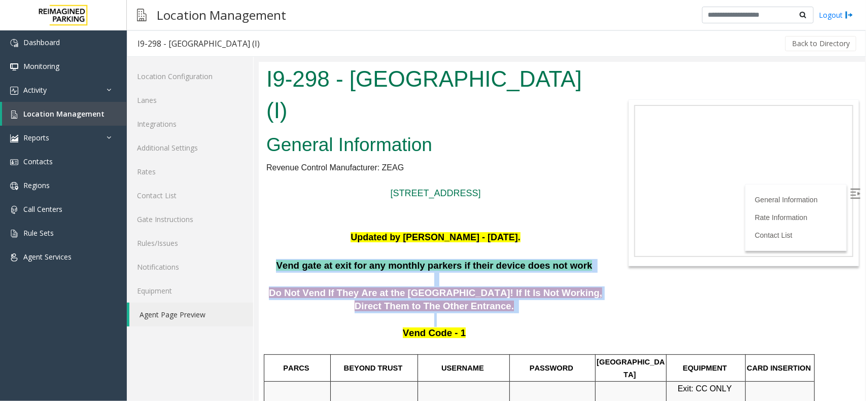
drag, startPoint x: 522, startPoint y: 319, endPoint x: 292, endPoint y: 270, distance: 235.0
click at [294, 264] on span "Vend gate at exit for any monthly parkers if their device does not work" at bounding box center [433, 265] width 316 height 11
drag, startPoint x: 285, startPoint y: 253, endPoint x: 518, endPoint y: 313, distance: 241.3
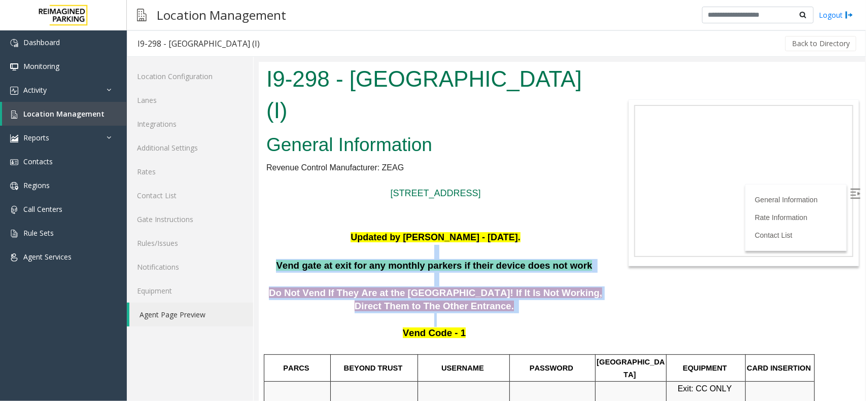
click at [518, 314] on p at bounding box center [435, 320] width 338 height 14
drag, startPoint x: 517, startPoint y: 314, endPoint x: 323, endPoint y: 252, distance: 204.4
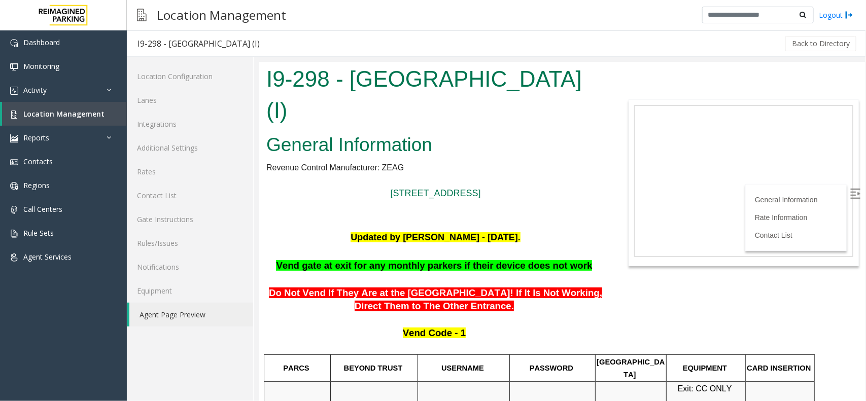
click at [335, 240] on p "Updated by [PERSON_NAME] - [DATE]." at bounding box center [435, 237] width 338 height 15
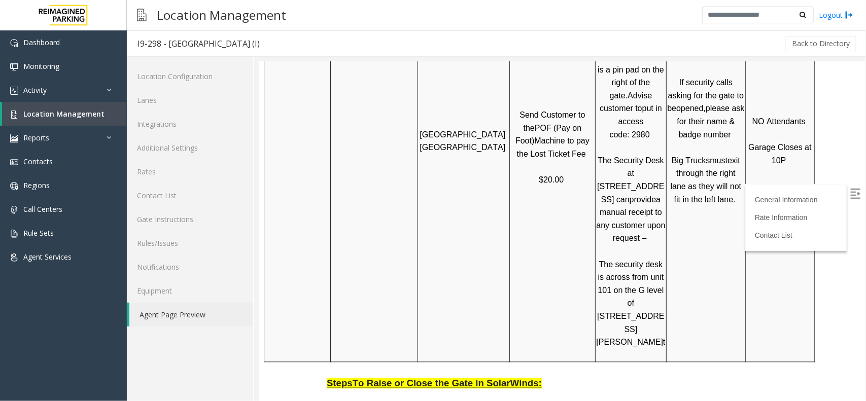
scroll to position [863, 0]
